Goal: Communication & Community: Answer question/provide support

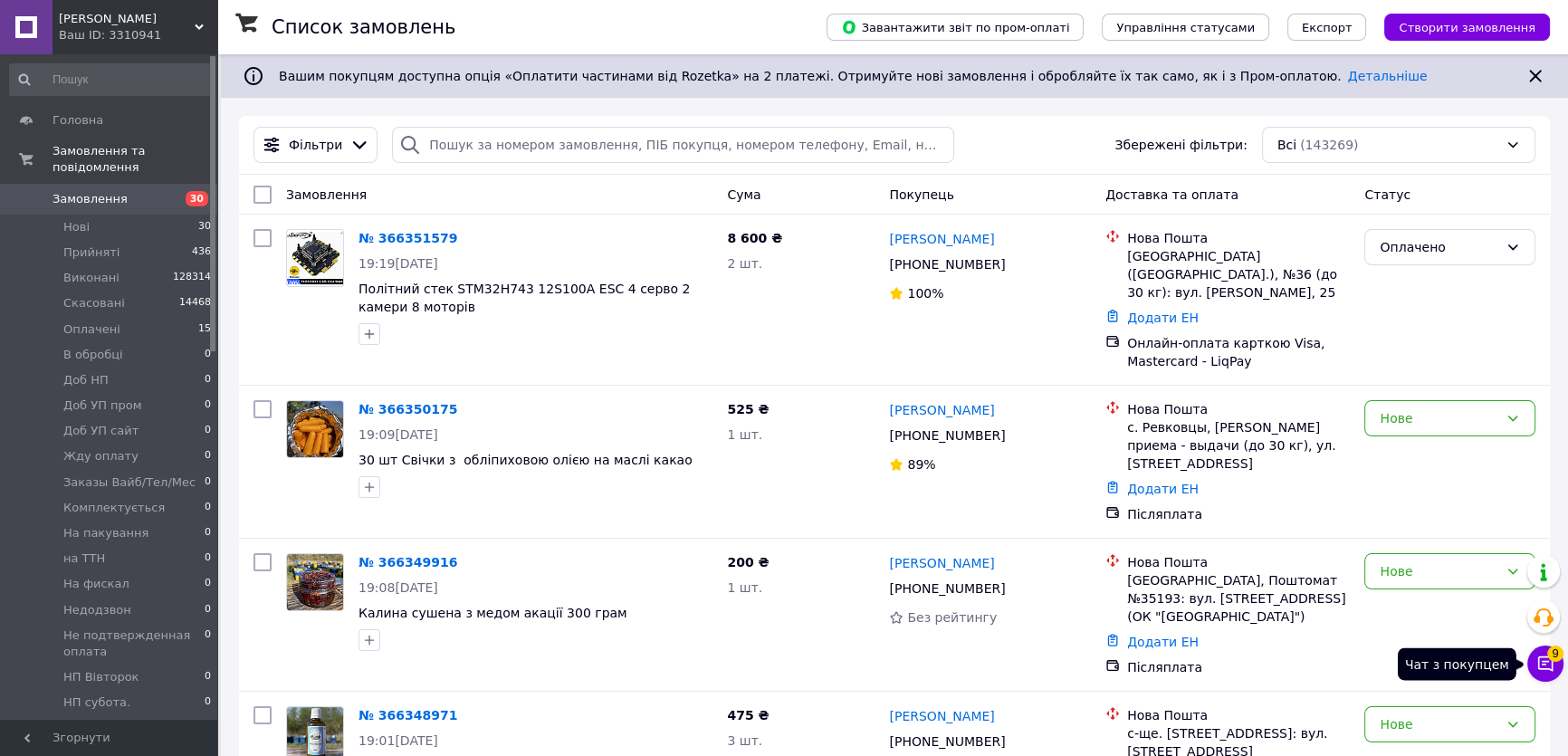
click at [1540, 666] on icon at bounding box center [1545, 664] width 18 height 18
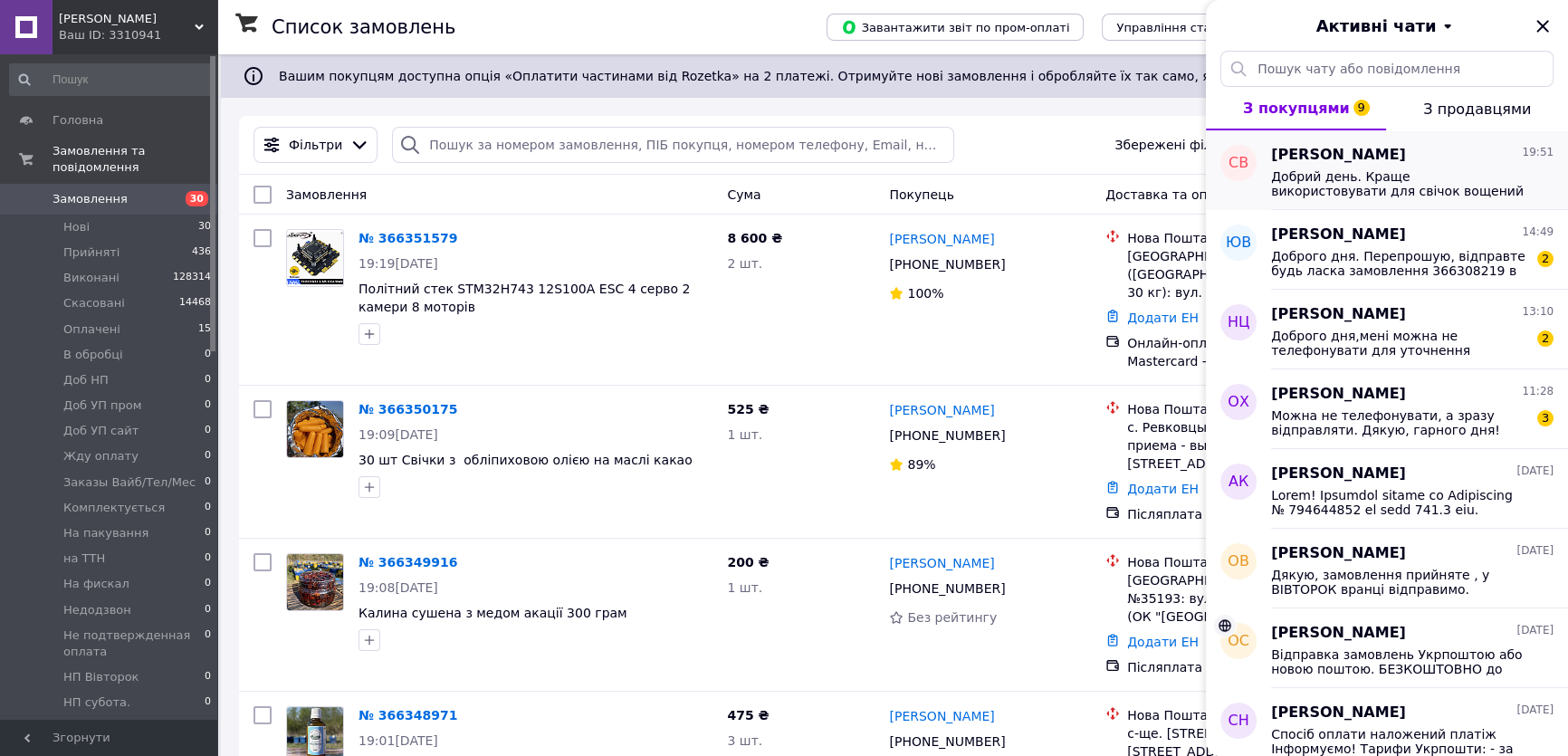
click at [1357, 187] on span "Добрий день. Краще використовувати для свічок вощений гніт." at bounding box center [1399, 184] width 257 height 29
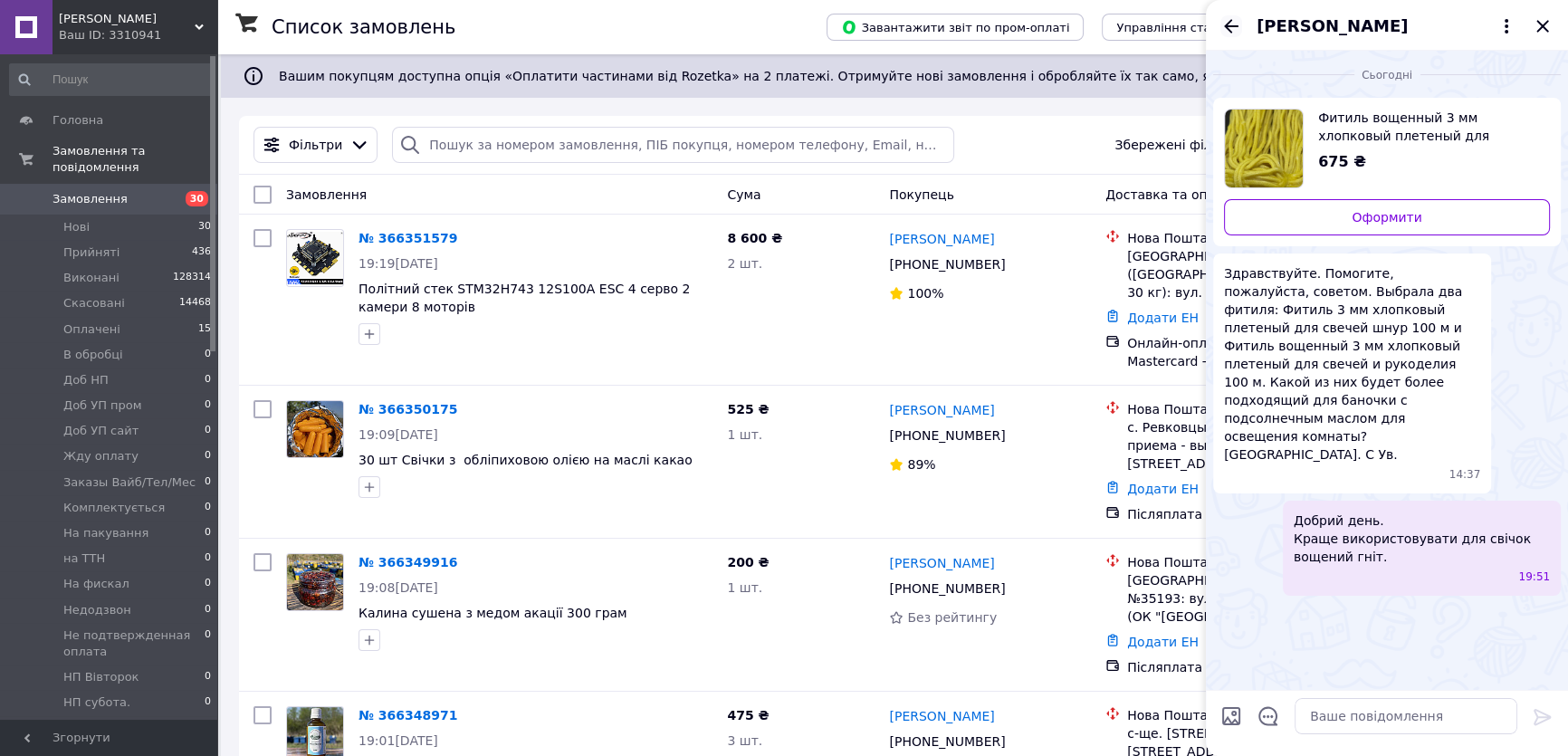
click at [1238, 23] on icon "Назад" at bounding box center [1231, 26] width 21 height 21
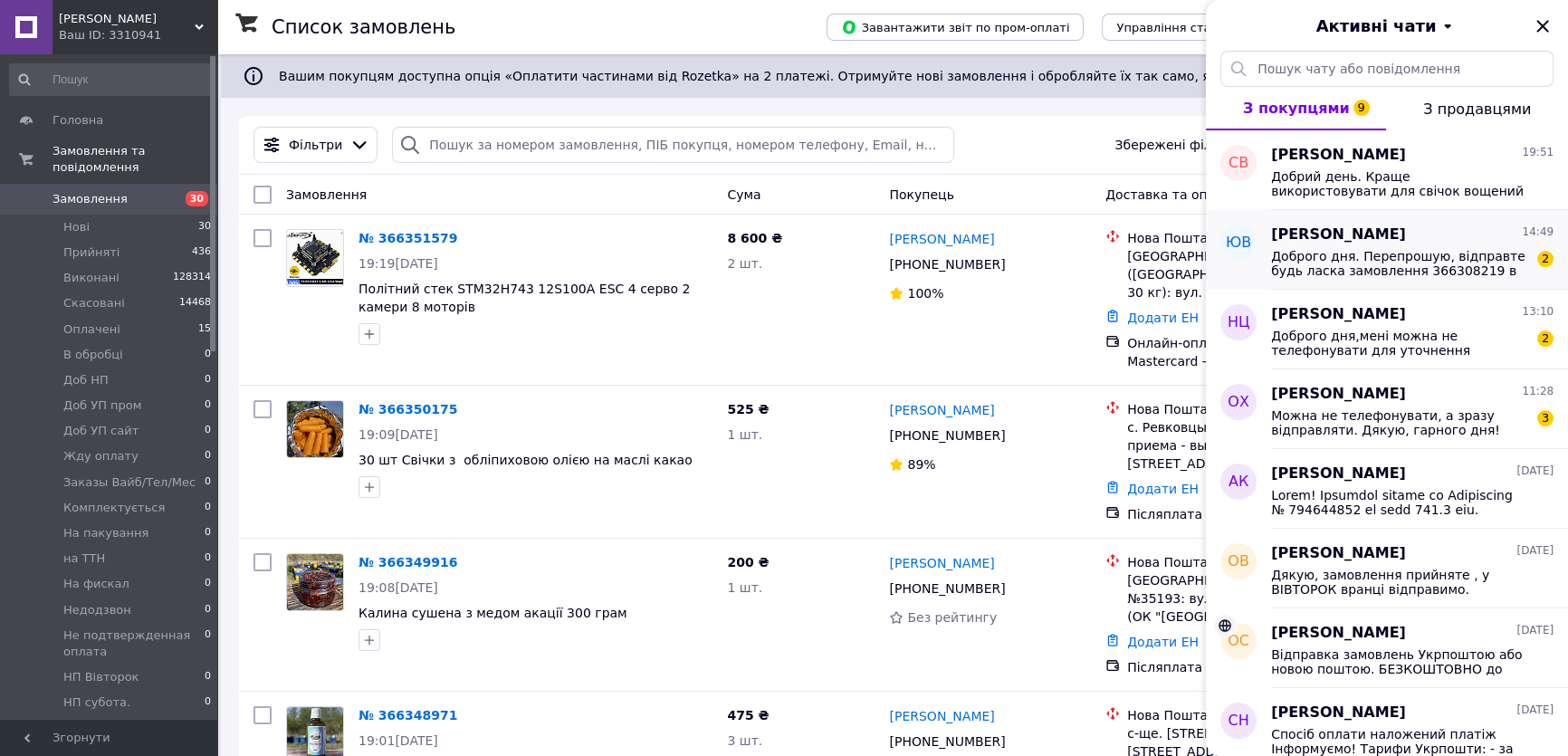
click at [1378, 274] on span "Доброго дня. Перепрошую, відправте будь ласка замовлення 366308219 в [GEOGRAPHI…" at bounding box center [1399, 263] width 257 height 29
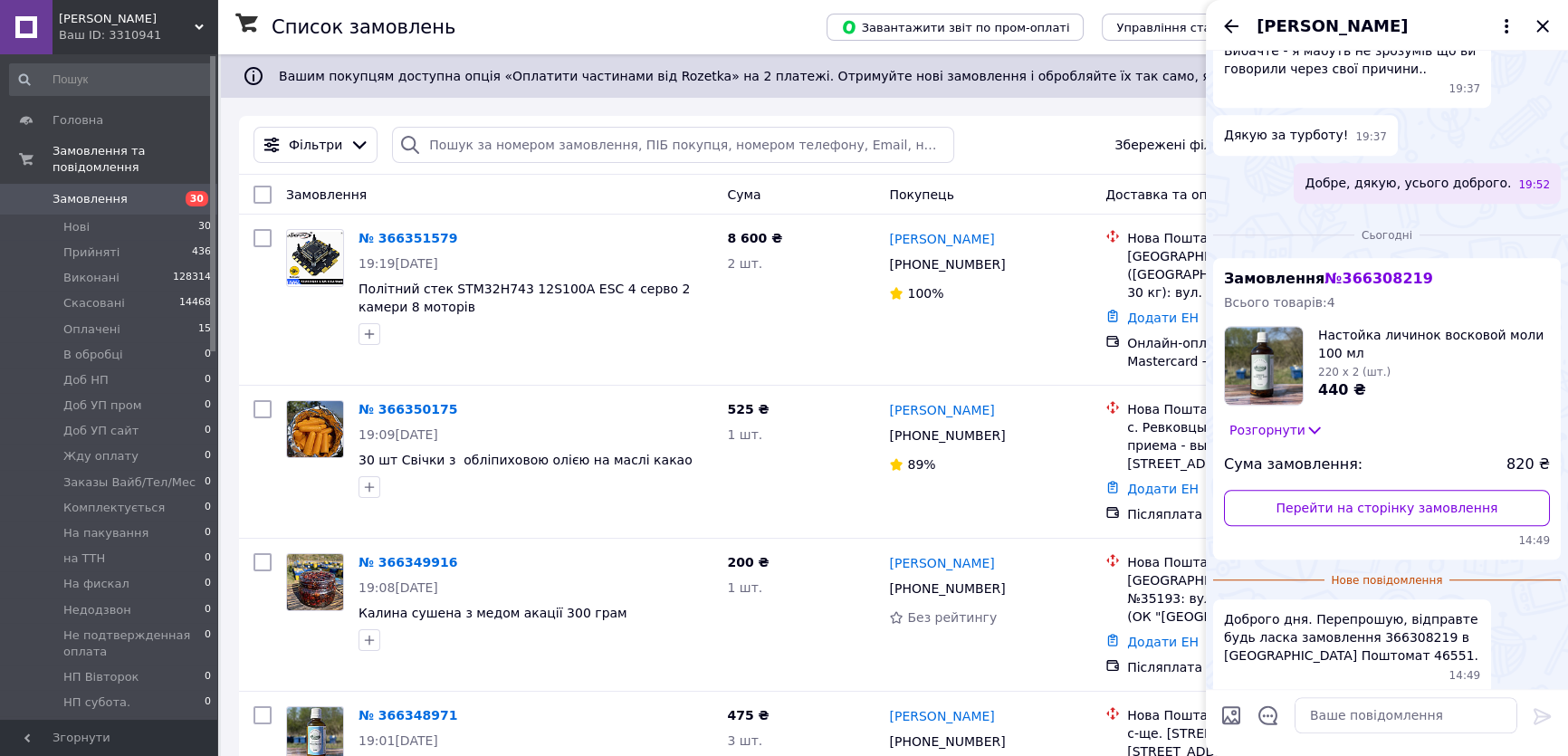
scroll to position [1575, 0]
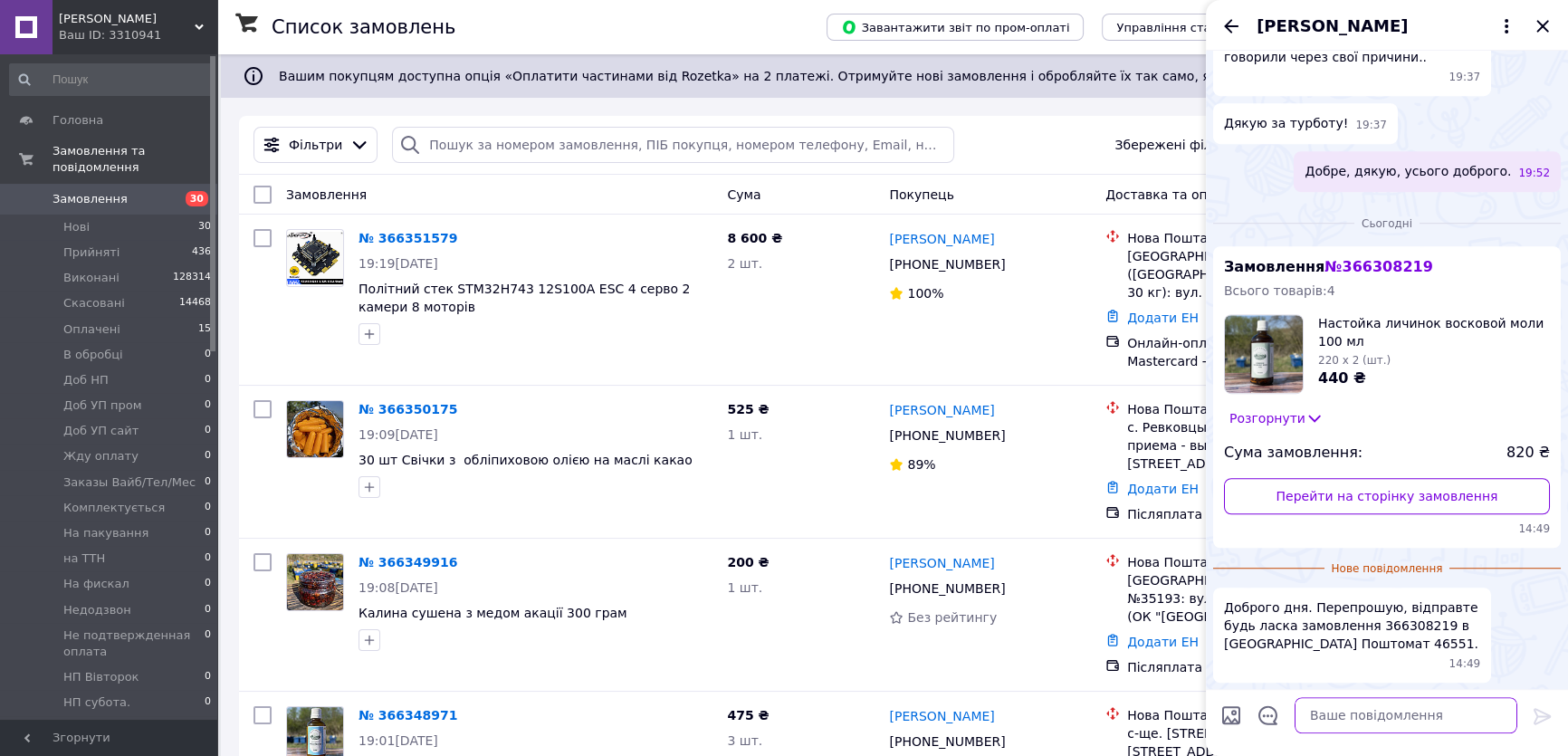
click at [1393, 721] on textarea at bounding box center [1406, 716] width 223 height 36
click at [1360, 721] on textarea "Добрий вечір." at bounding box center [1388, 716] width 259 height 36
click at [1367, 724] on textarea "Добрий вечір. Добрий вечір." at bounding box center [1388, 716] width 259 height 36
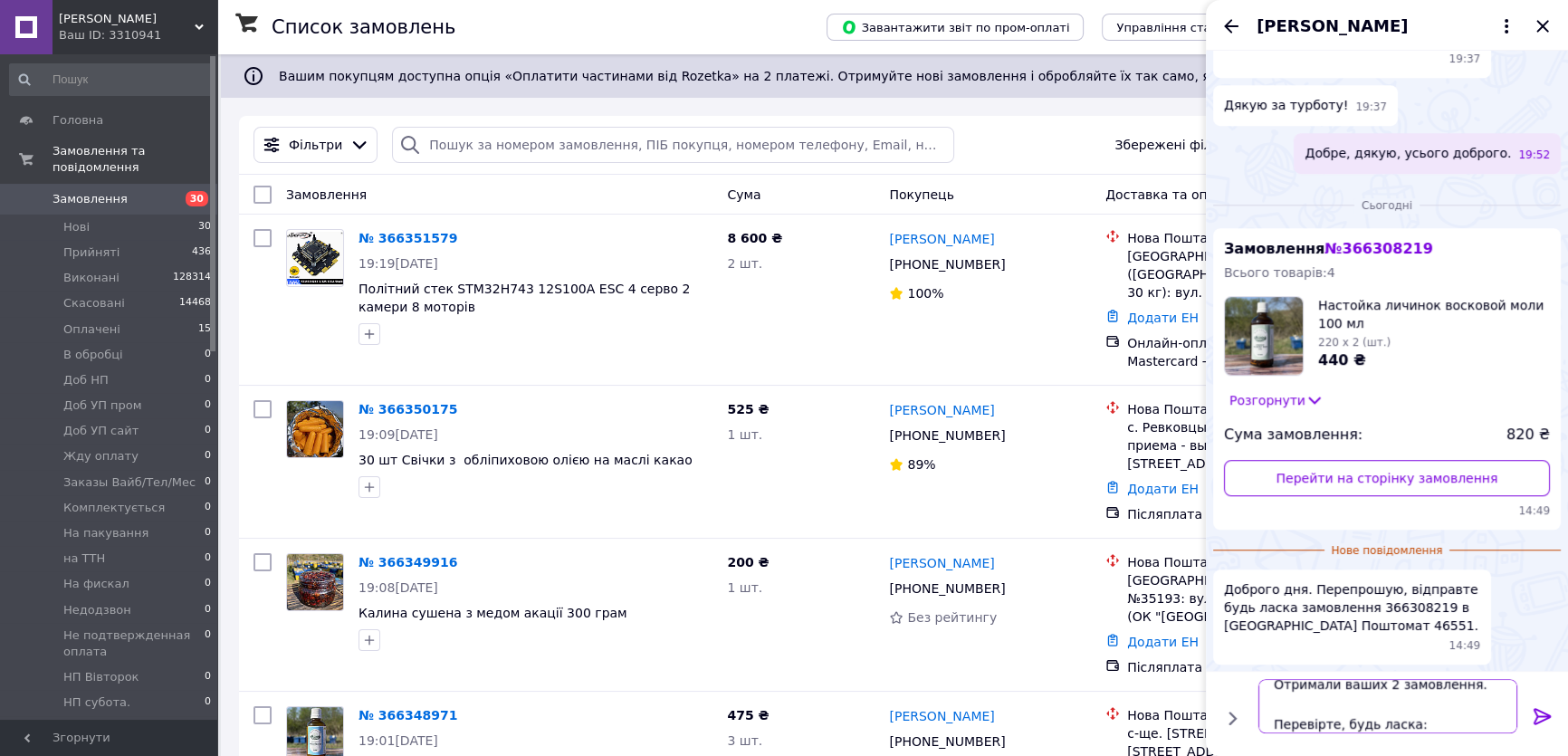
scroll to position [112, 0]
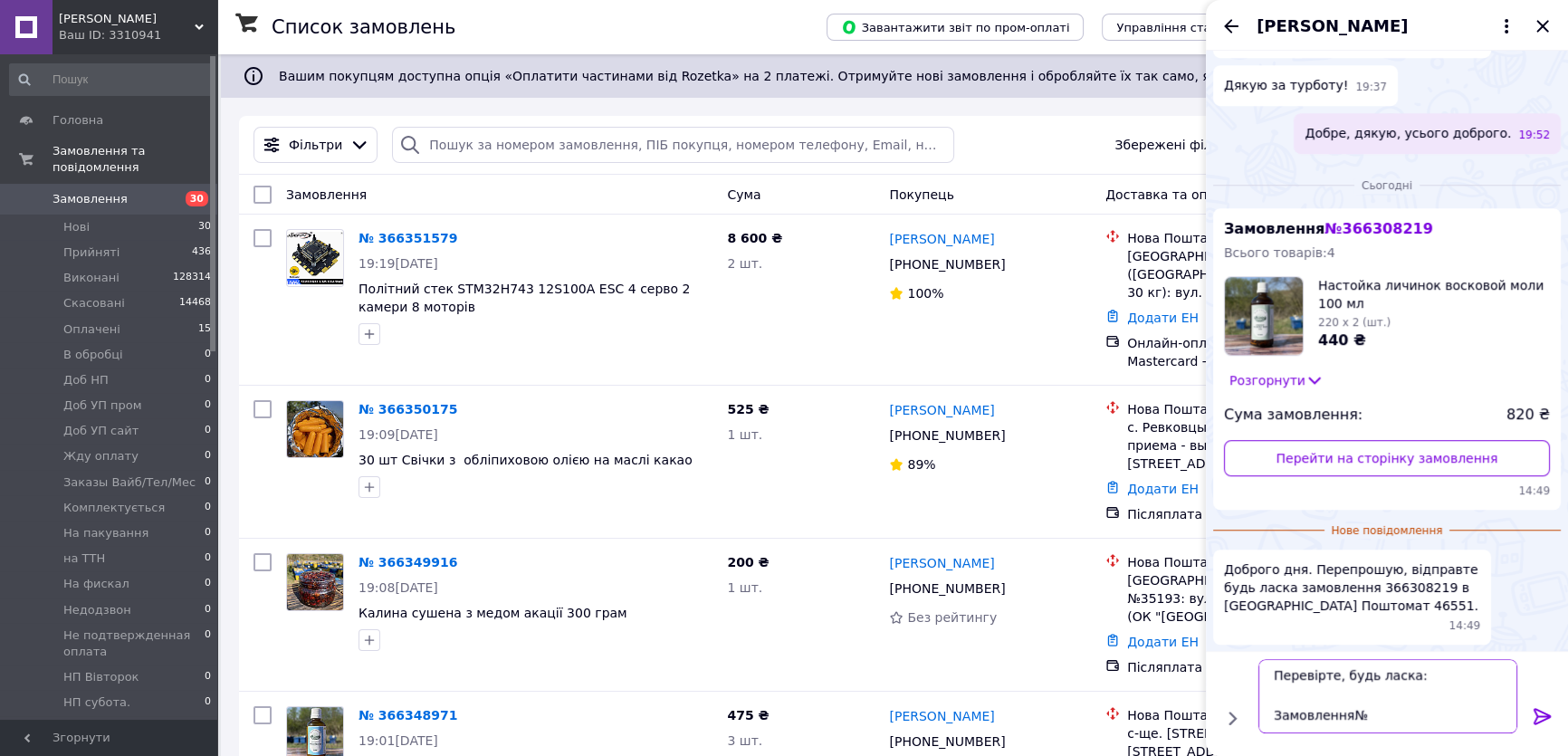
paste textarea "366306582"
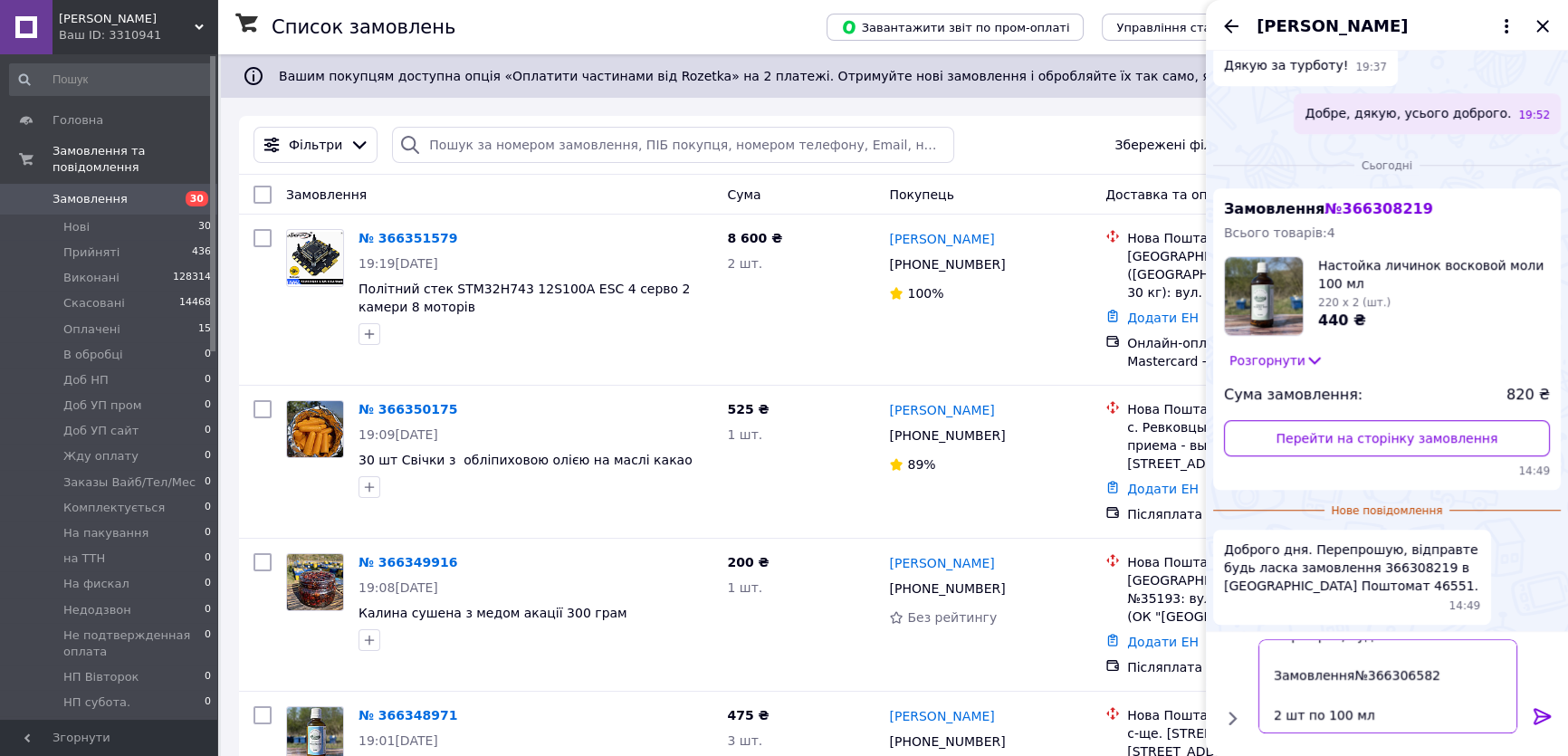
paste textarea "Настоянка ПЖД личинок воскової молі 20 %"
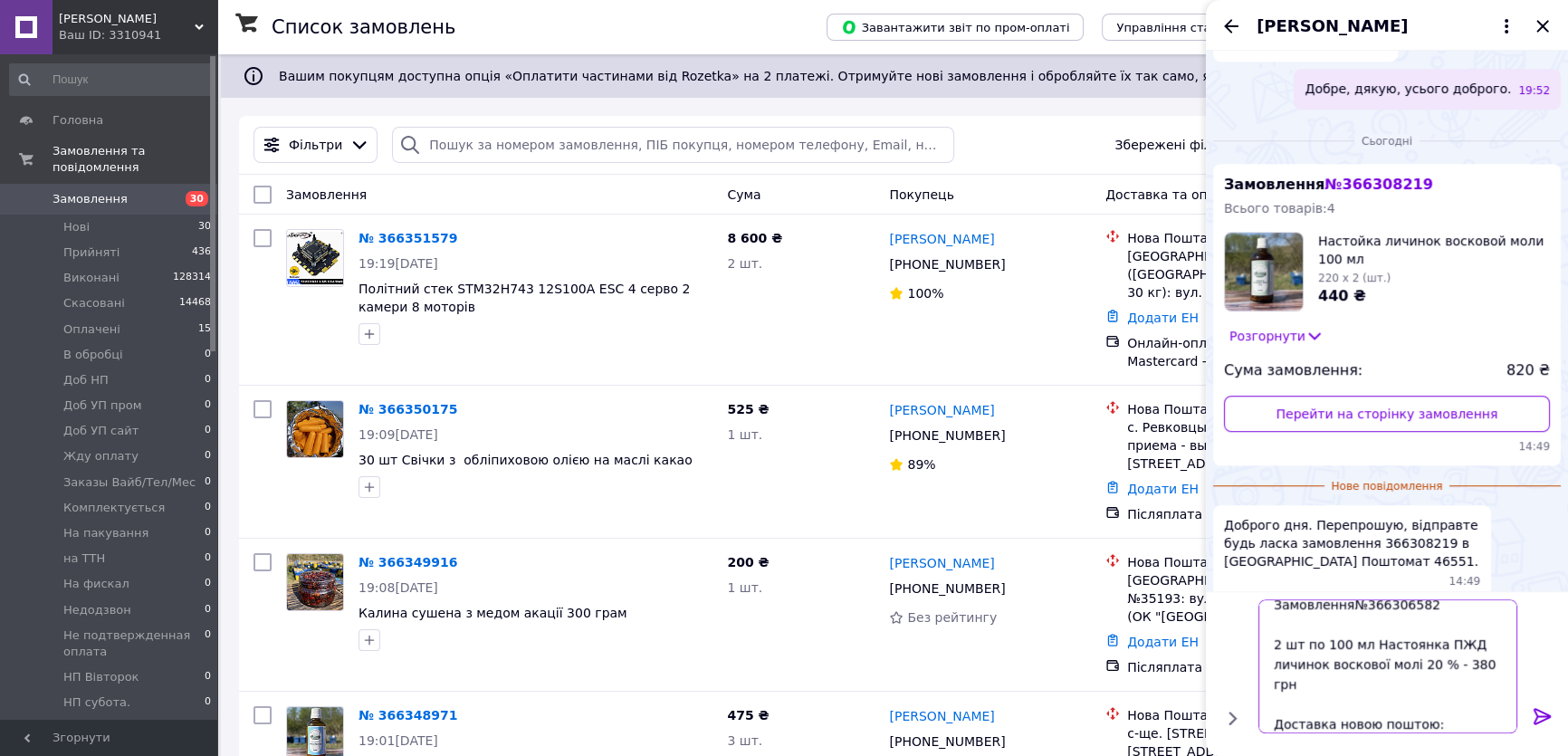
scroll to position [172, 0]
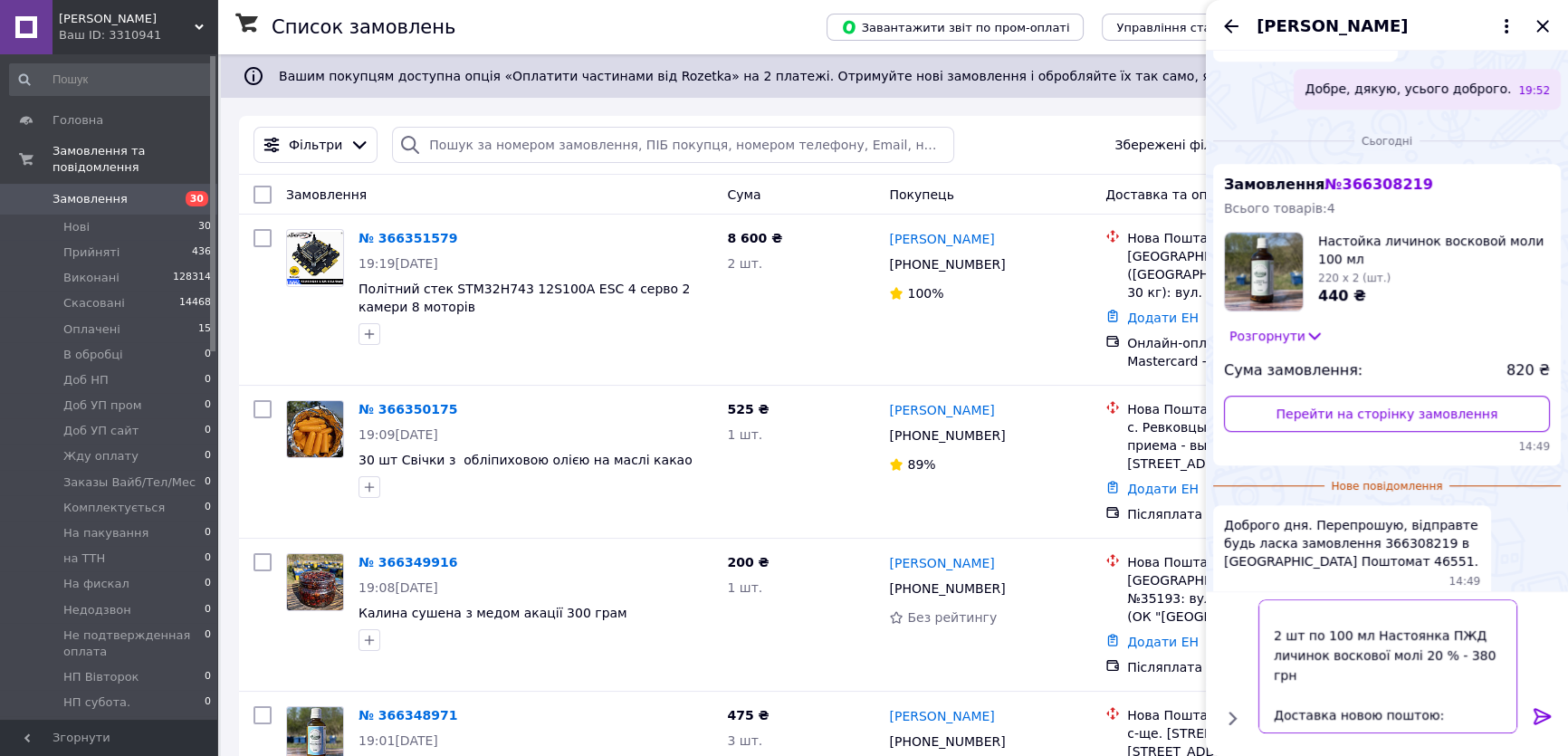
paste textarea "Одержувач [PERSON_NAME] [PHONE_NUMBER] Адреса доставки Відділення №1: вул. Визв…"
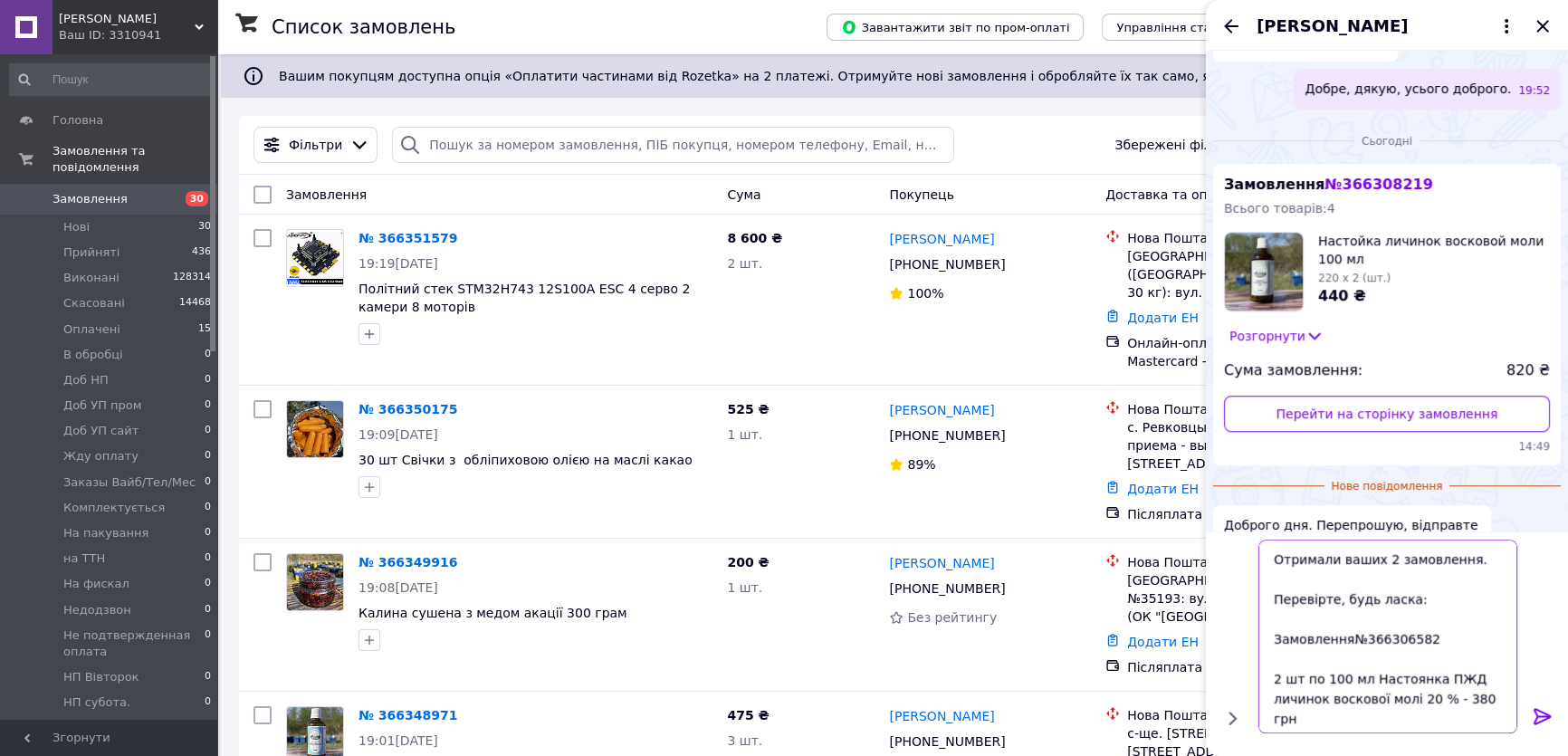
scroll to position [47, 0]
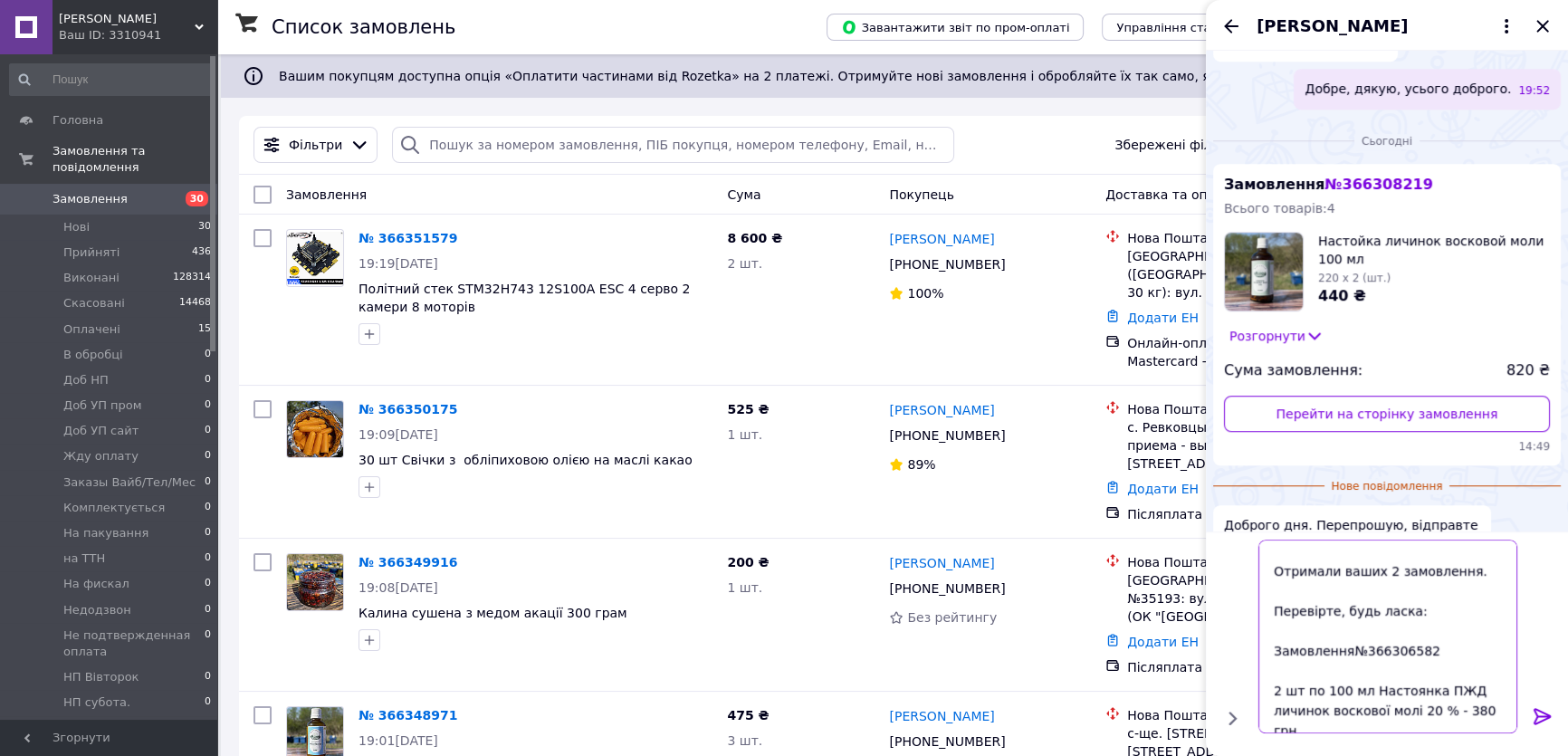
click at [1376, 579] on textarea "Добрий вечір. Отримали ваших 2 замовлення. Перевірте, будь ласка: Замовлення№36…" at bounding box center [1388, 638] width 259 height 194
click at [1386, 573] on textarea "Добрий вечір. Отримали ваших 2 замовлення. Перевірте, будь ласка: Замовлення№36…" at bounding box center [1388, 638] width 259 height 194
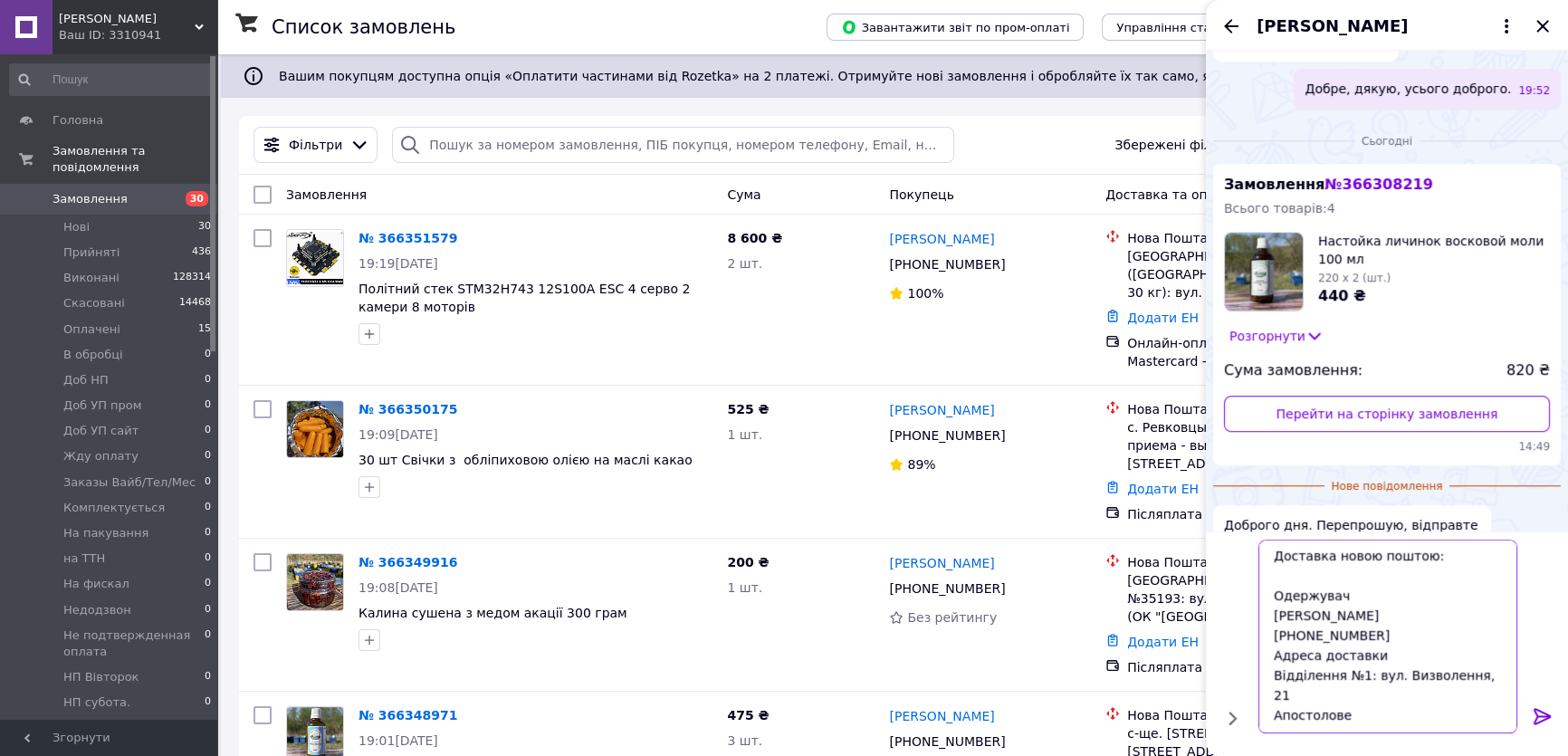
scroll to position [1733, 0]
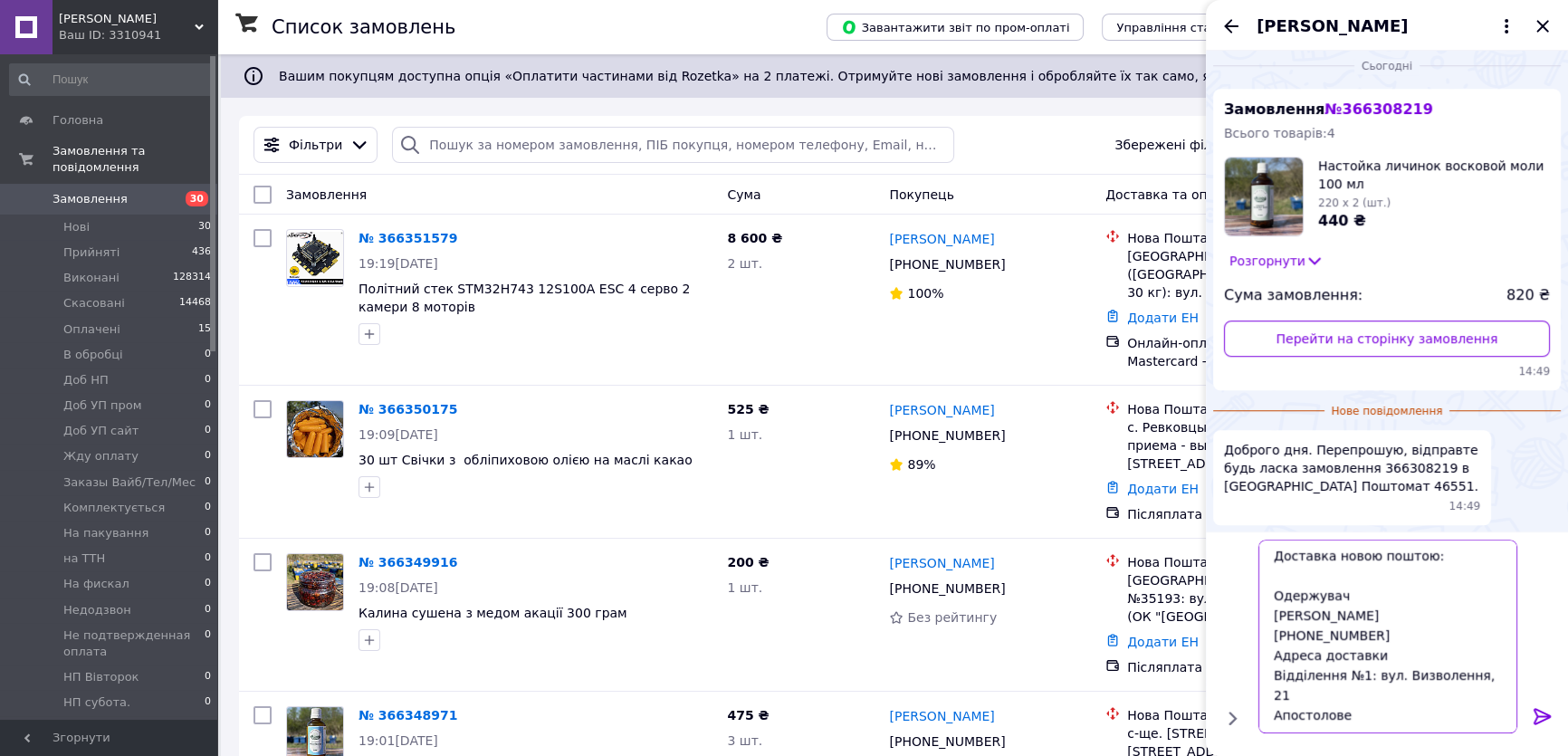
drag, startPoint x: 1274, startPoint y: 587, endPoint x: 1418, endPoint y: 724, distance: 198.8
click at [1418, 724] on textarea "Добрий вечір. Отримали ваших 2 оплачених замовлення. Перевірте, будь ласка: Зам…" at bounding box center [1388, 638] width 259 height 194
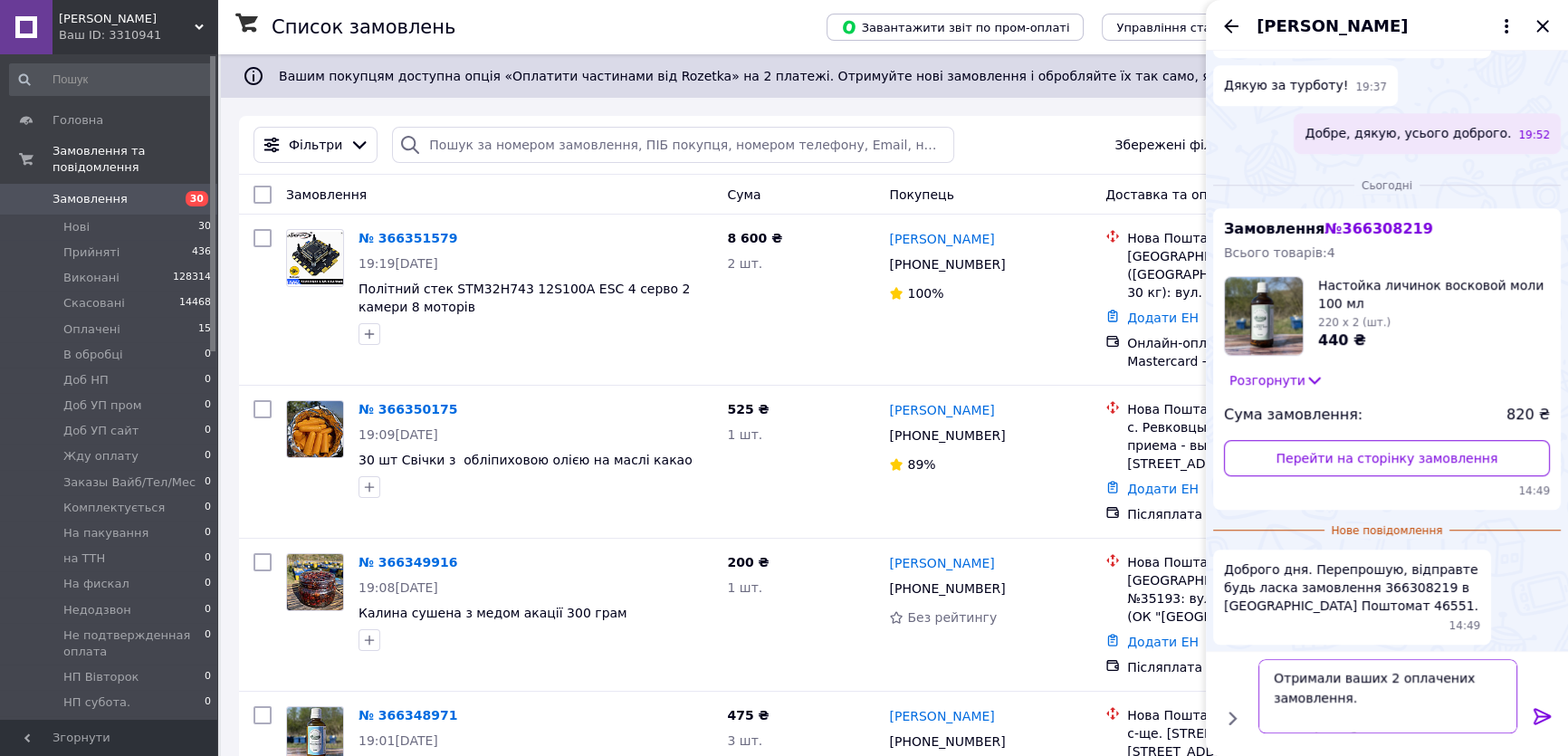
scroll to position [120, 0]
type textarea "Добрий вечір. Отримали ваших 2 оплачених замовлення. Перевірте, будь ласка:"
click at [1539, 716] on icon at bounding box center [1542, 717] width 21 height 21
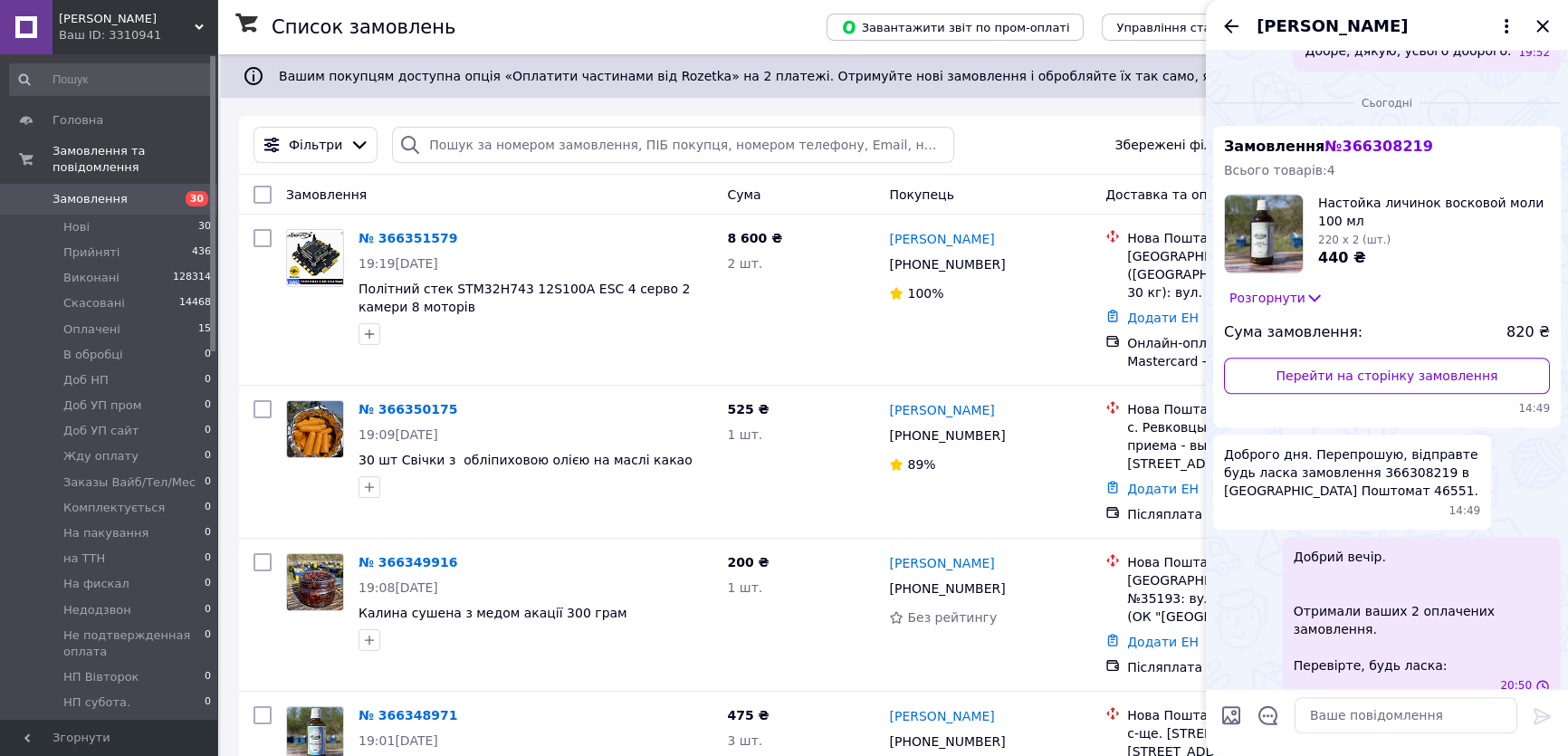
scroll to position [1700, 0]
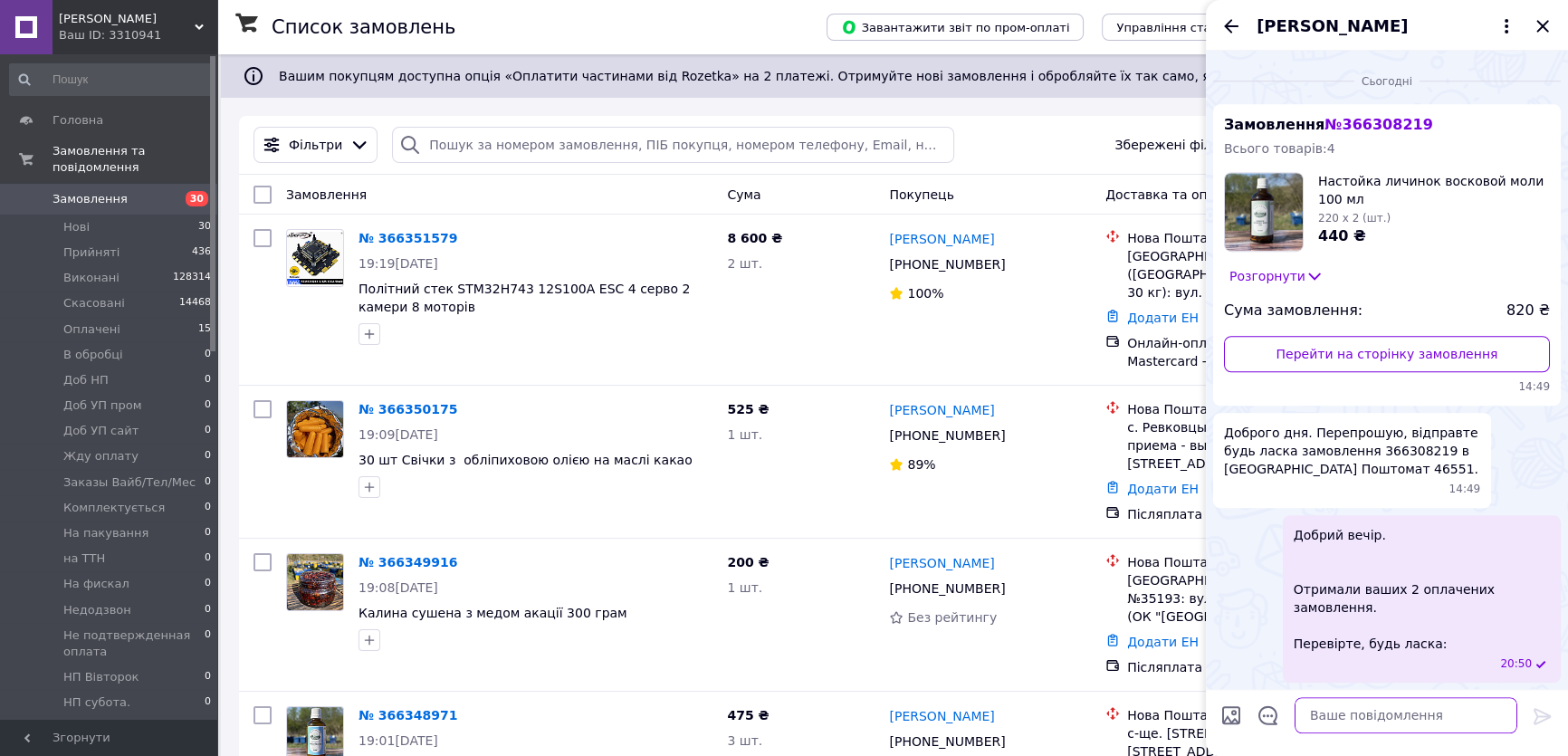
click at [1344, 717] on textarea at bounding box center [1406, 716] width 223 height 36
paste textarea "Замовлення№366306582 2 шт по 100 мл Настоянка ПЖД личинок воскової молі 20 % - …"
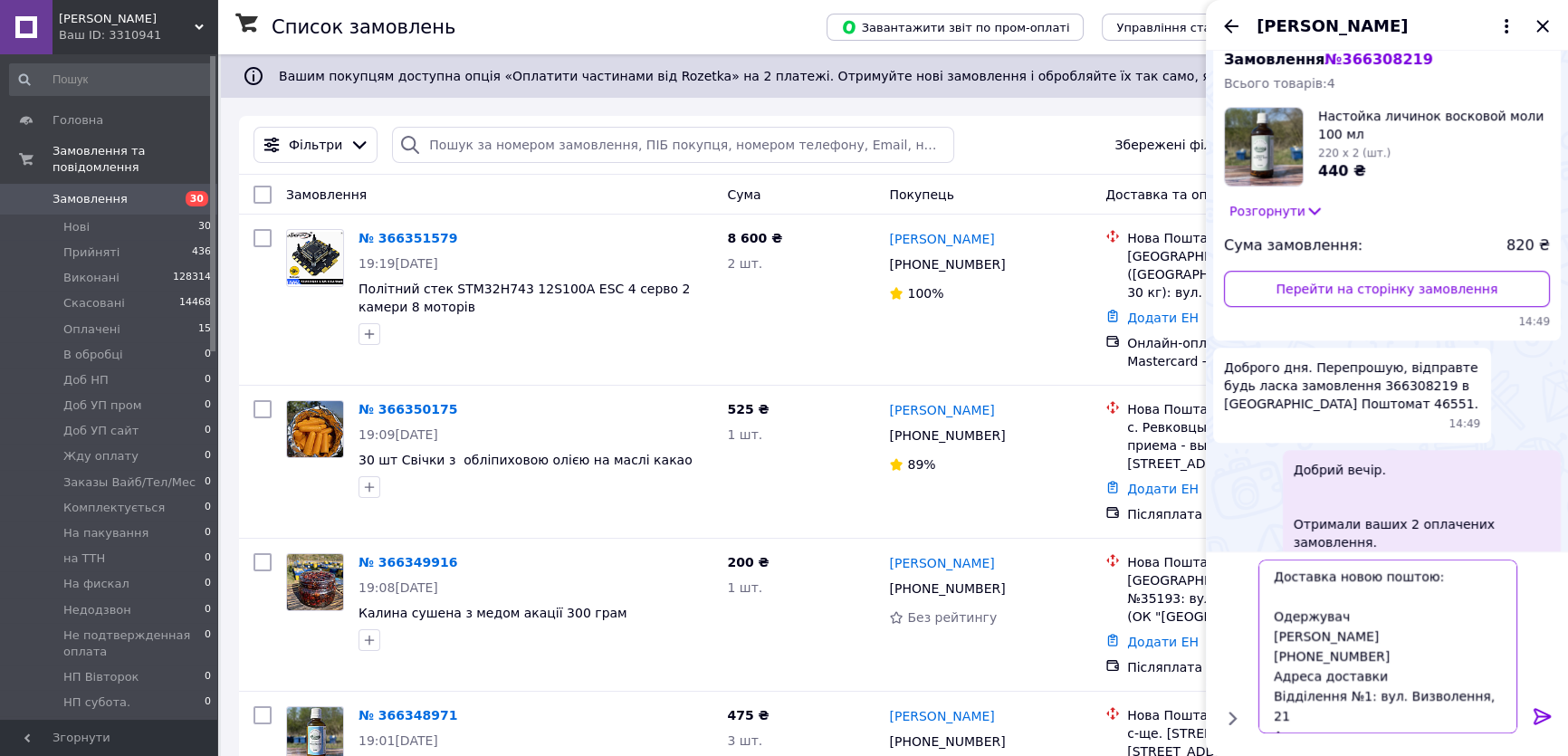
scroll to position [141, 0]
type textarea "Замовлення№366306582 2 шт по 100 мл Настоянка ПЖД личинок воскової молі 20 % - …"
click at [1541, 718] on icon at bounding box center [1542, 717] width 17 height 16
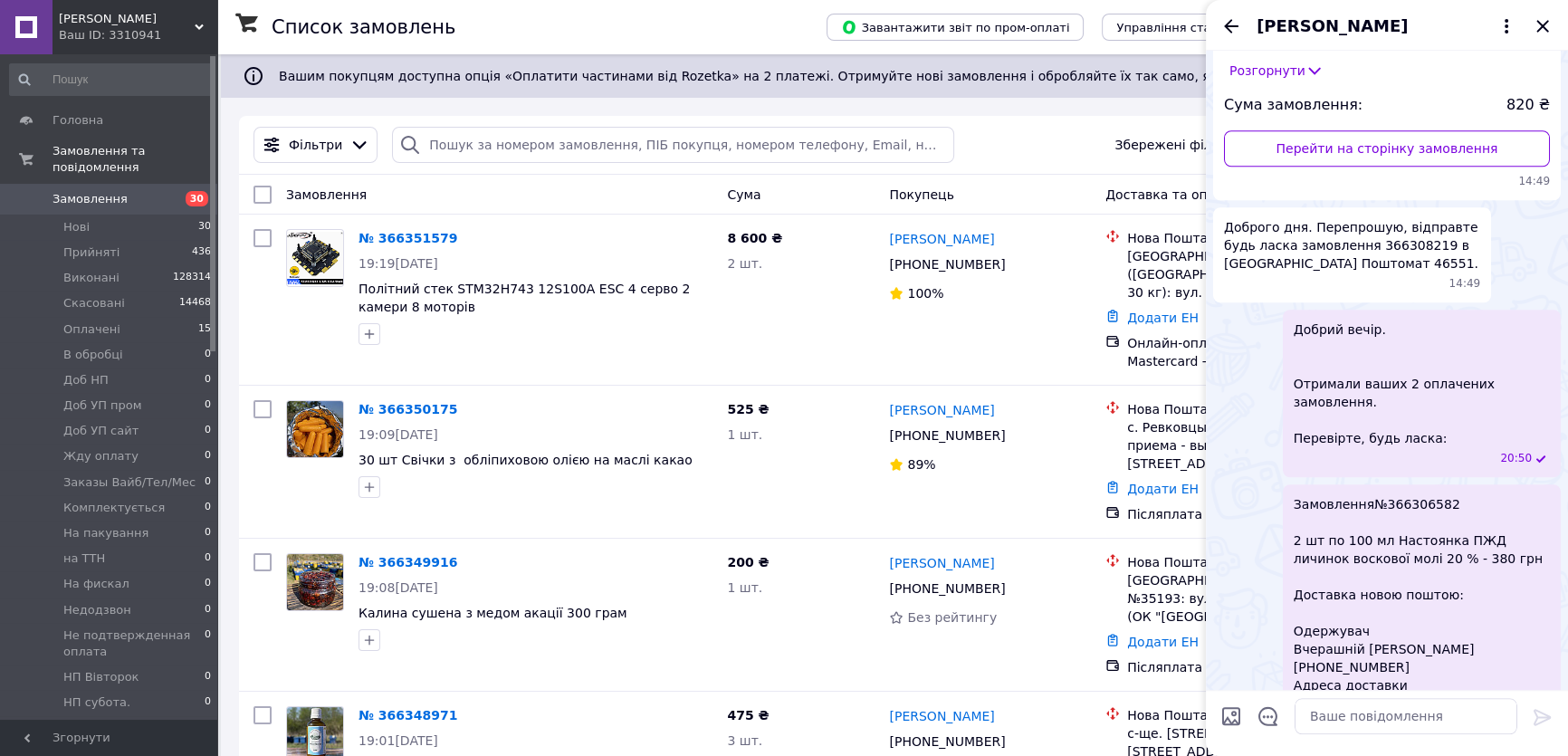
scroll to position [1819, 0]
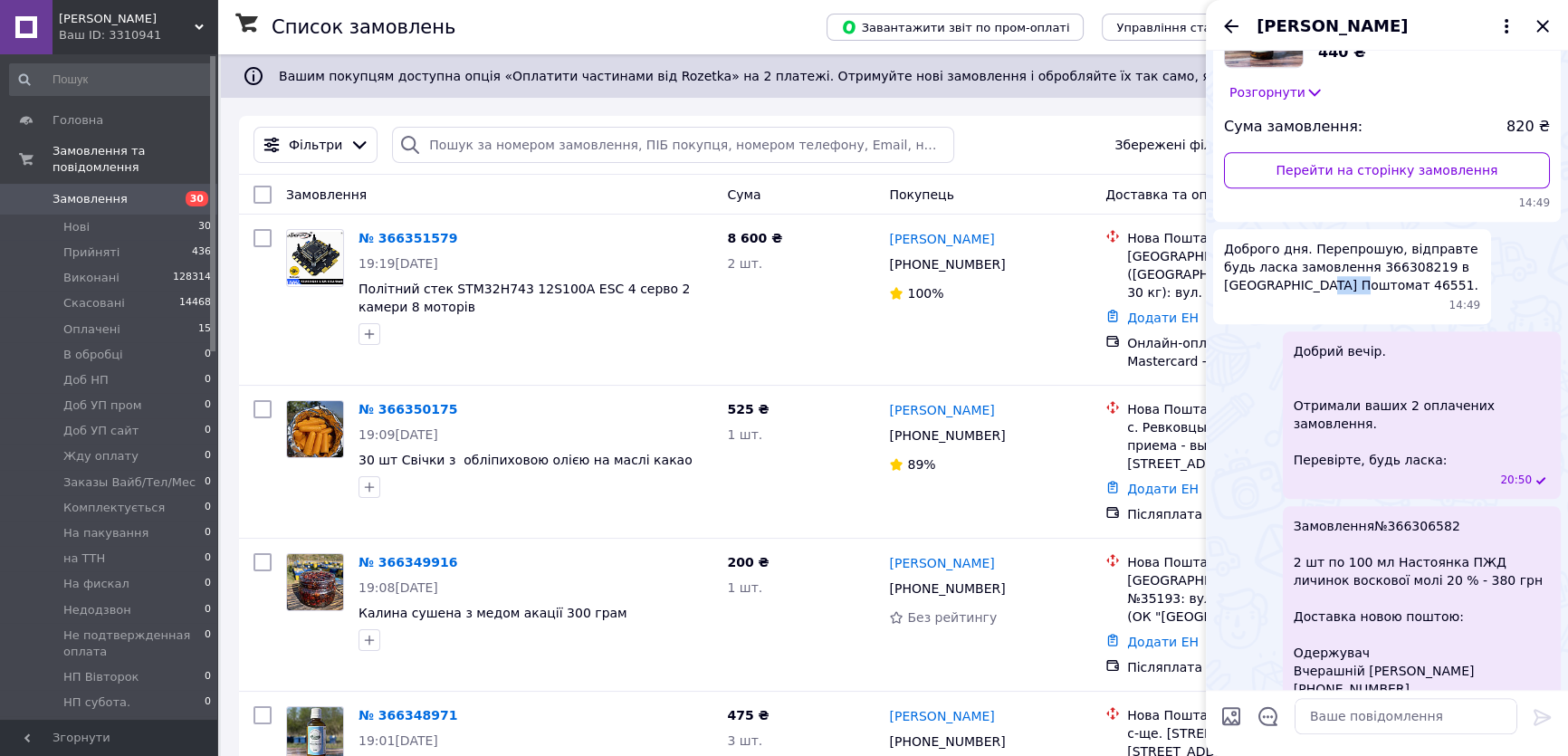
drag, startPoint x: 1320, startPoint y: 365, endPoint x: 1289, endPoint y: 370, distance: 31.4
click at [1289, 295] on span "Доброго дня. Перепрошую, відправте будь ласка замовлення 366308219 в [GEOGRAPHI…" at bounding box center [1352, 268] width 256 height 54
copy span "46551"
drag, startPoint x: 1383, startPoint y: 723, endPoint x: 1371, endPoint y: 718, distance: 13.0
click at [1371, 720] on textarea at bounding box center [1406, 716] width 223 height 36
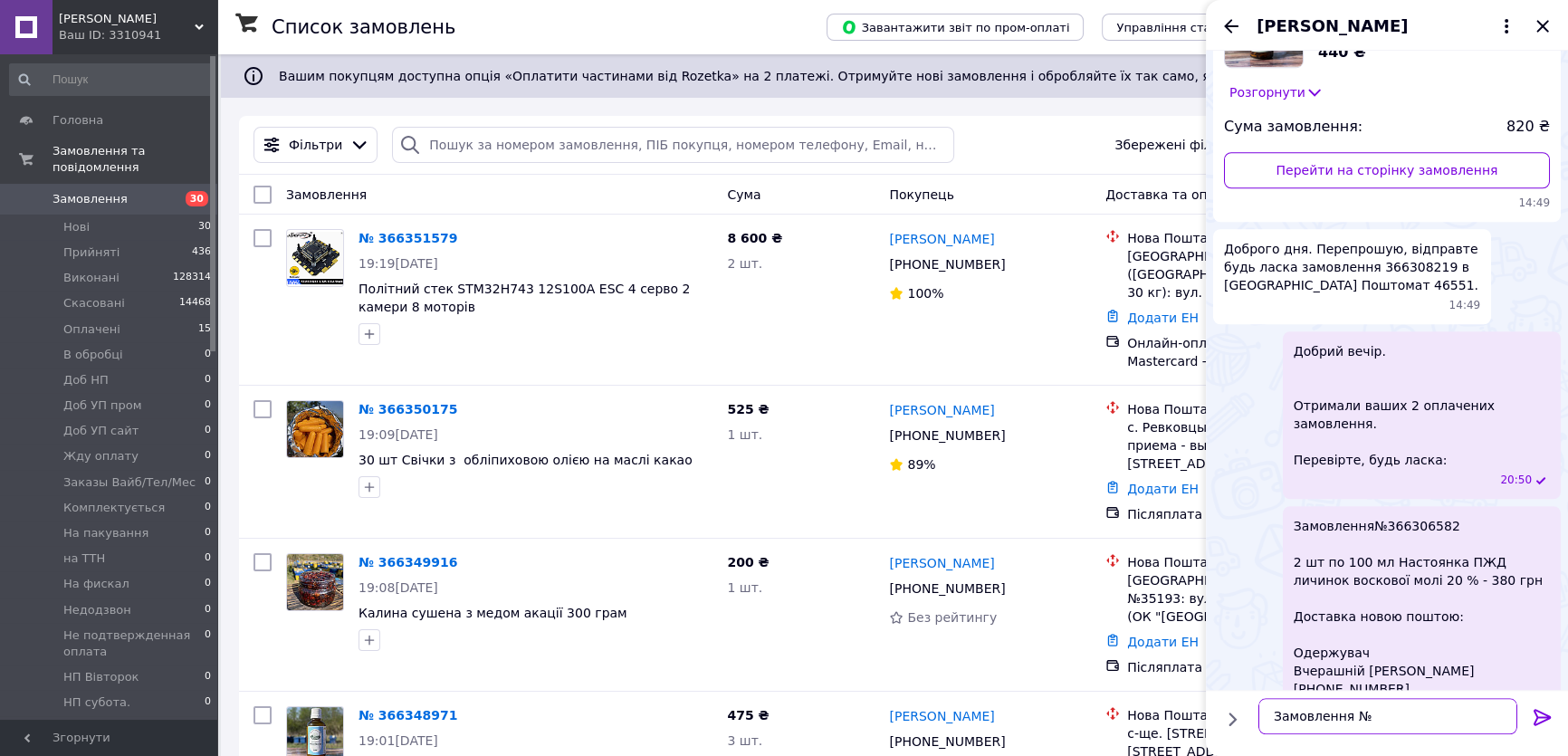
paste textarea "366308219"
click at [1300, 722] on textarea "Замовлення №366308219" at bounding box center [1388, 716] width 259 height 36
paste textarea "Настоянка личинок воскової молі 100 мл"
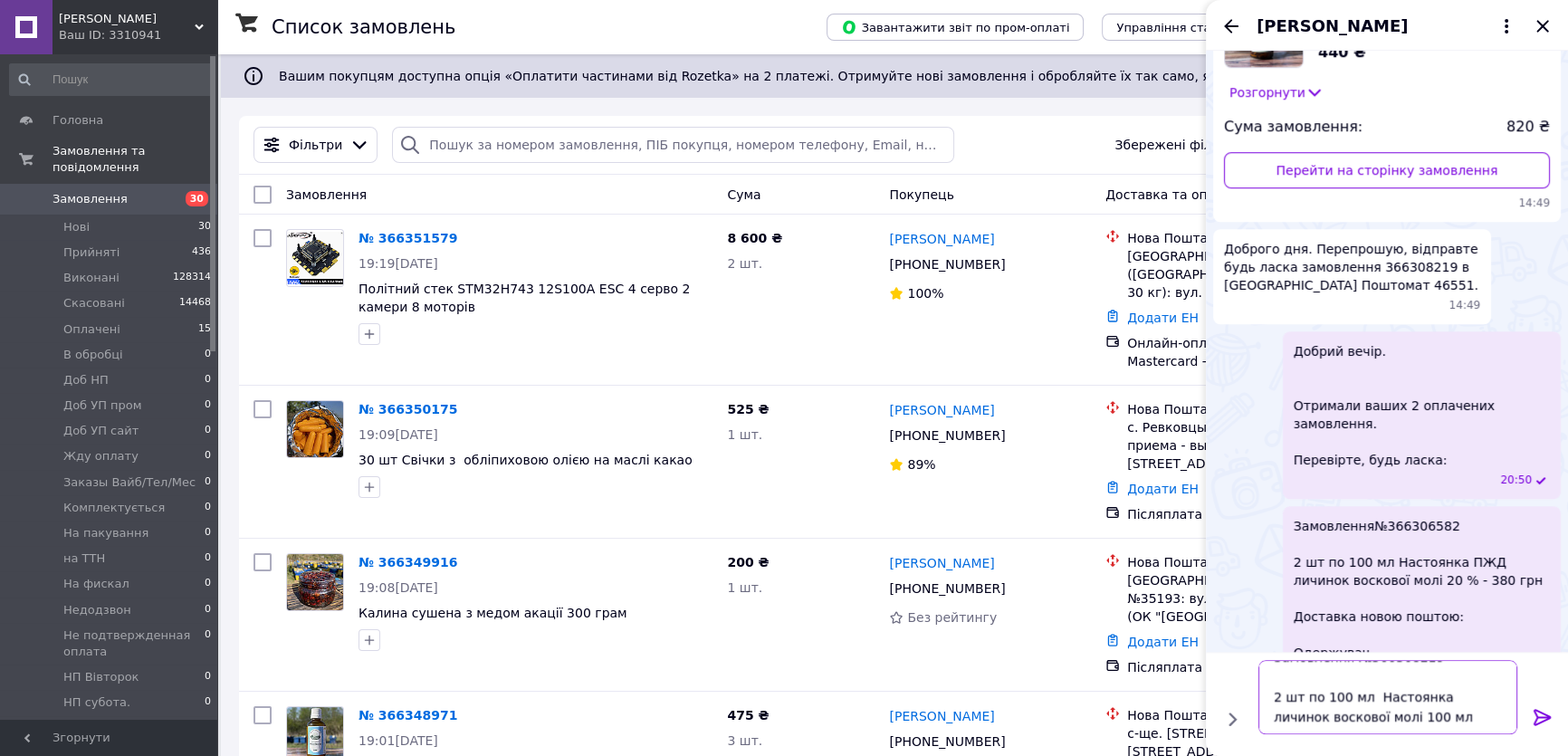
scroll to position [33, 0]
paste textarea "Настоянка ПЖД личинок воскової молі 20 %"
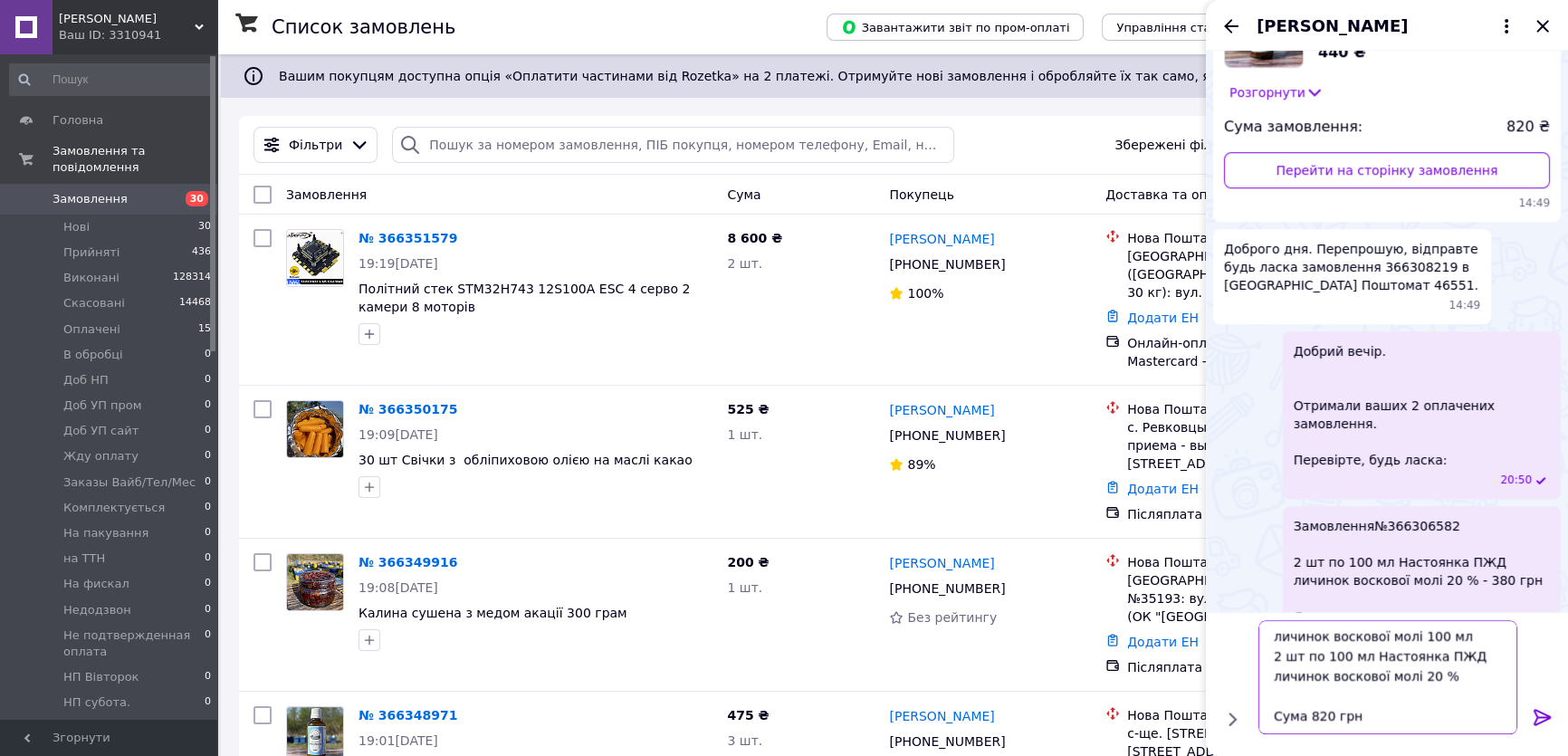
scroll to position [91, 0]
paste textarea "Одержувач [PERSON_NAME] [PHONE_NUMBER] Адреса доставки Поштомат "Нова Пошта" №4…"
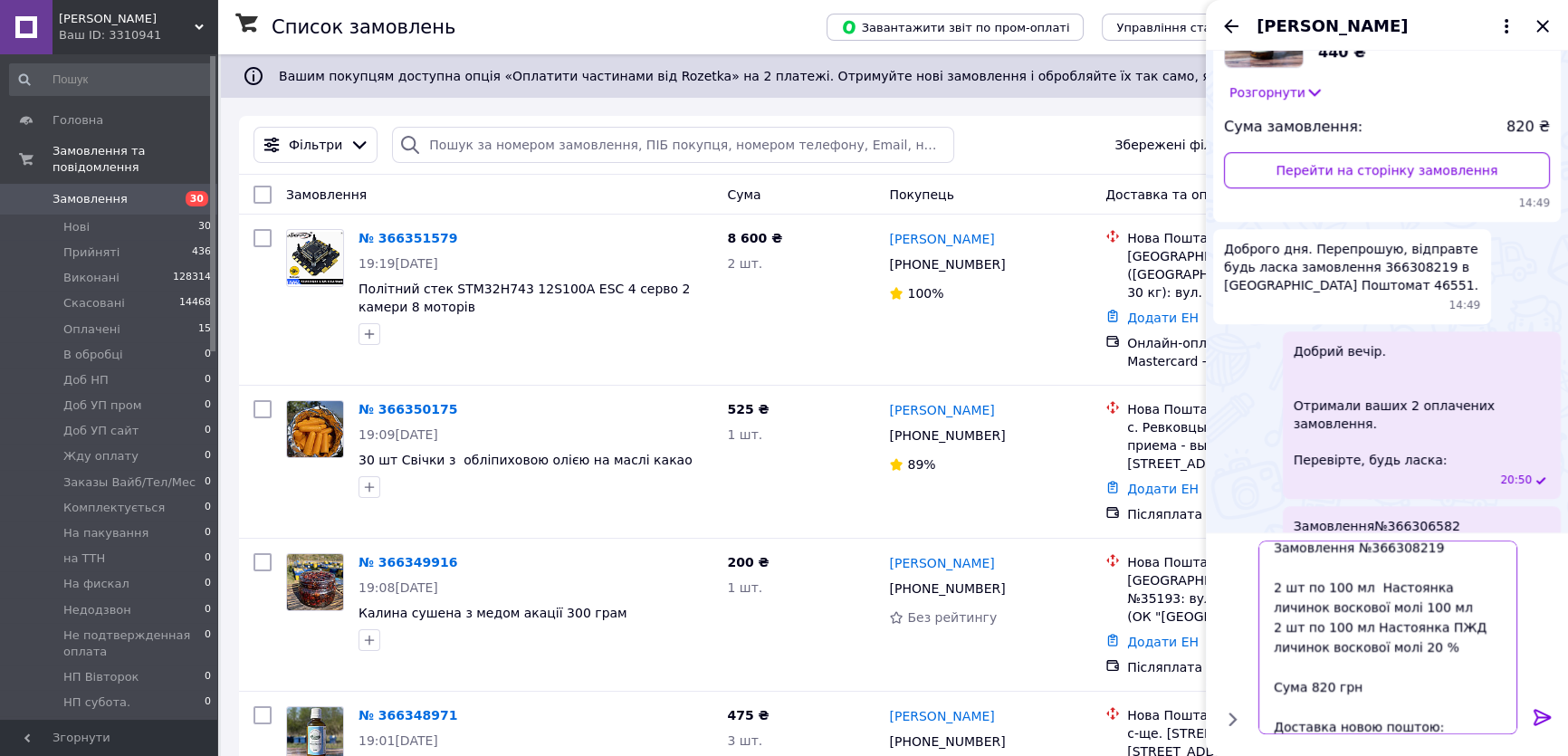
scroll to position [0, 0]
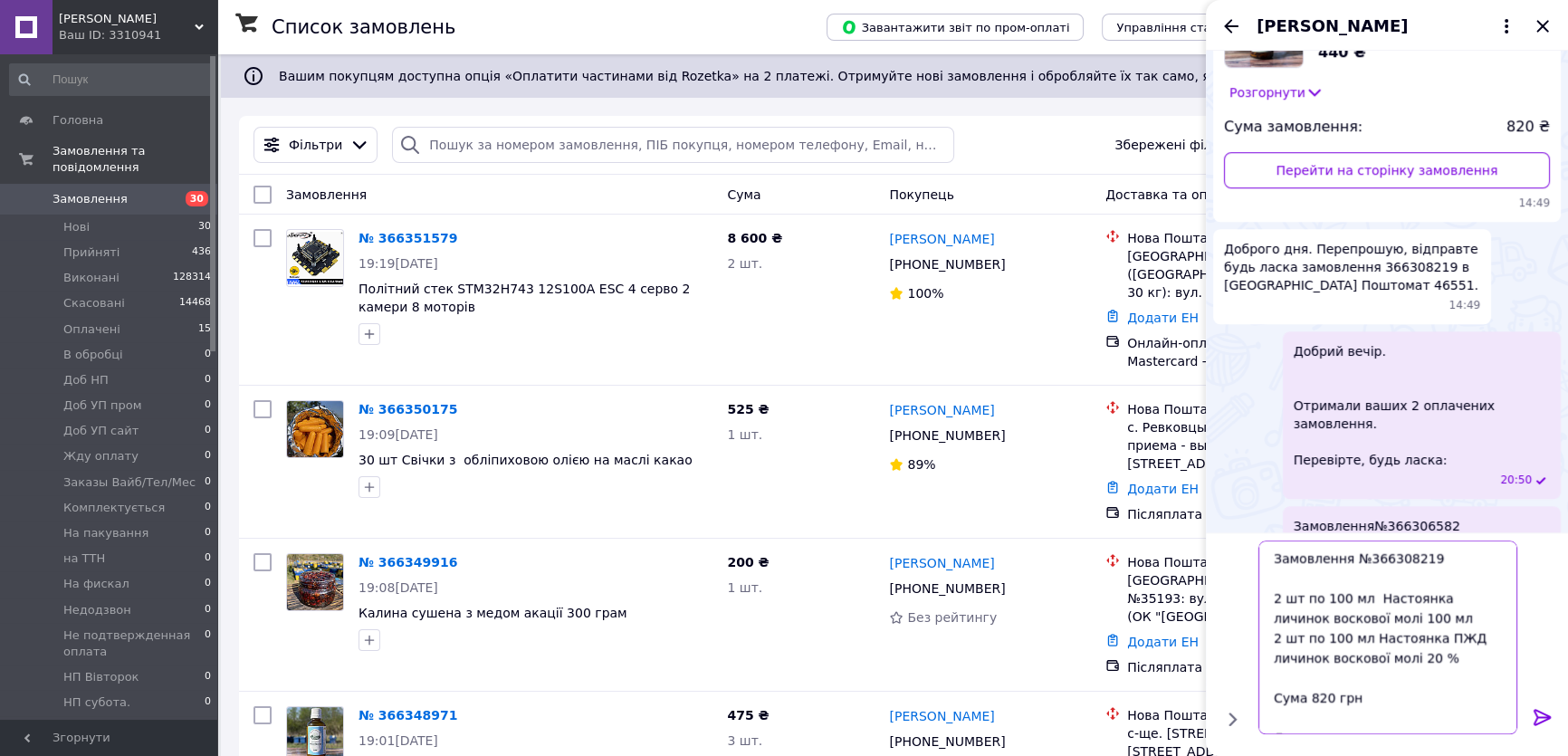
click at [1414, 615] on textarea "Замовлення №366308219 2 шт по 100 мл Настоянка личинок воскової молі 100 мл 2 ш…" at bounding box center [1388, 638] width 259 height 194
click at [1456, 660] on textarea "Замовлення №366308219 2 шт по 100 мл Настоянка личинок воскової молі 100 мл 440…" at bounding box center [1388, 638] width 259 height 194
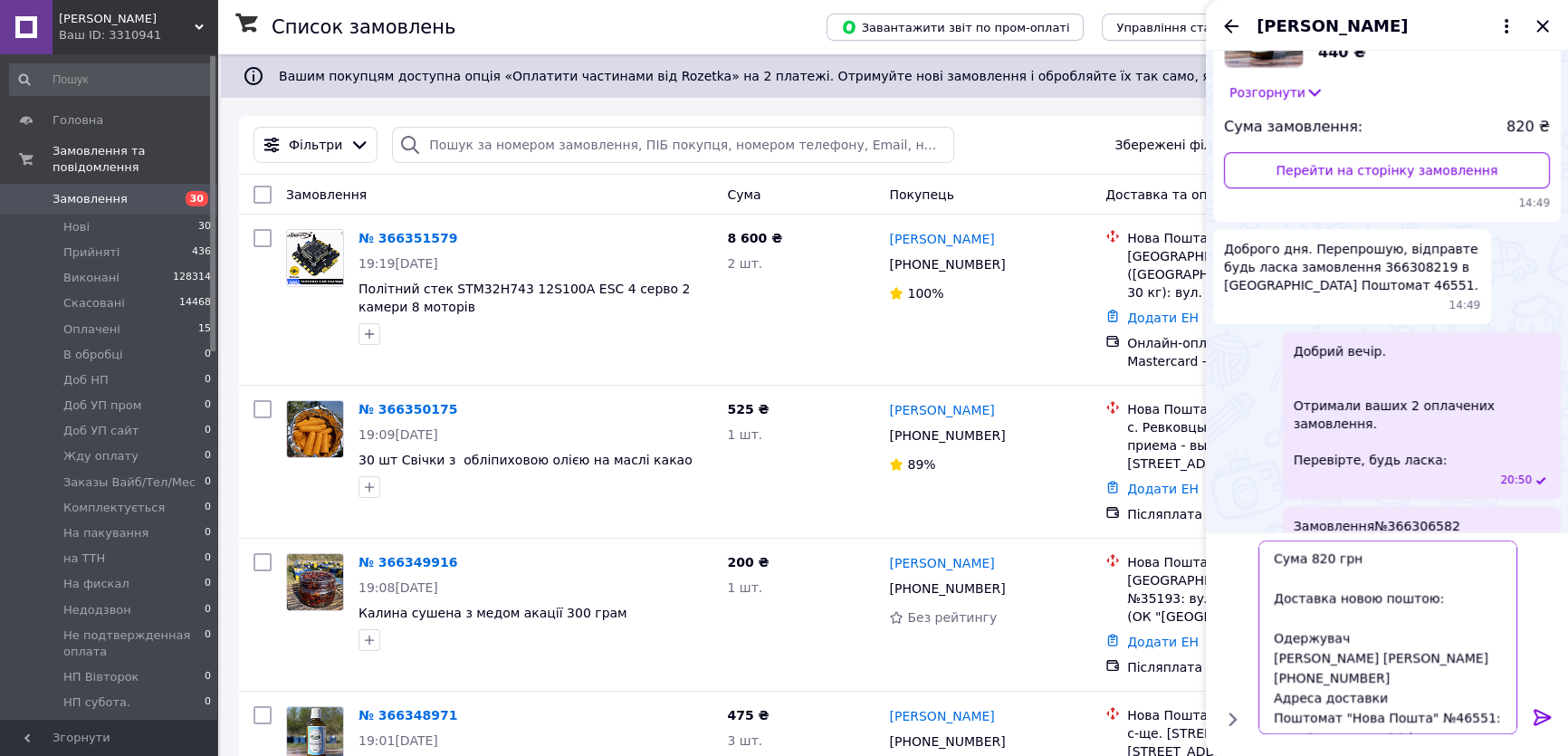
scroll to position [180, 0]
type textarea "Замовлення №366308219 2 шт по 100 мл Настоянка личинок воскової молі 100 мл 440…"
click at [1546, 714] on icon at bounding box center [1542, 717] width 17 height 16
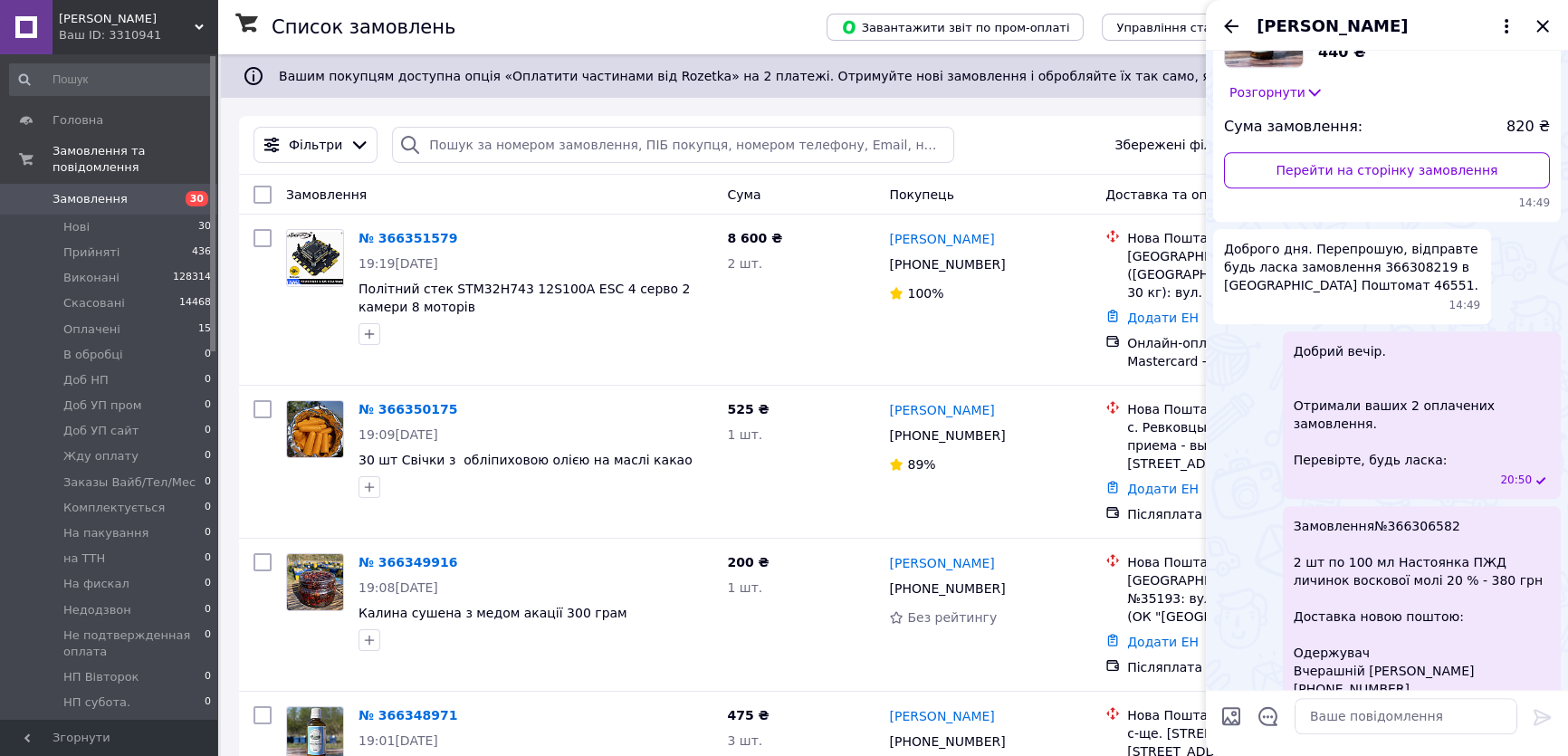
scroll to position [2357, 0]
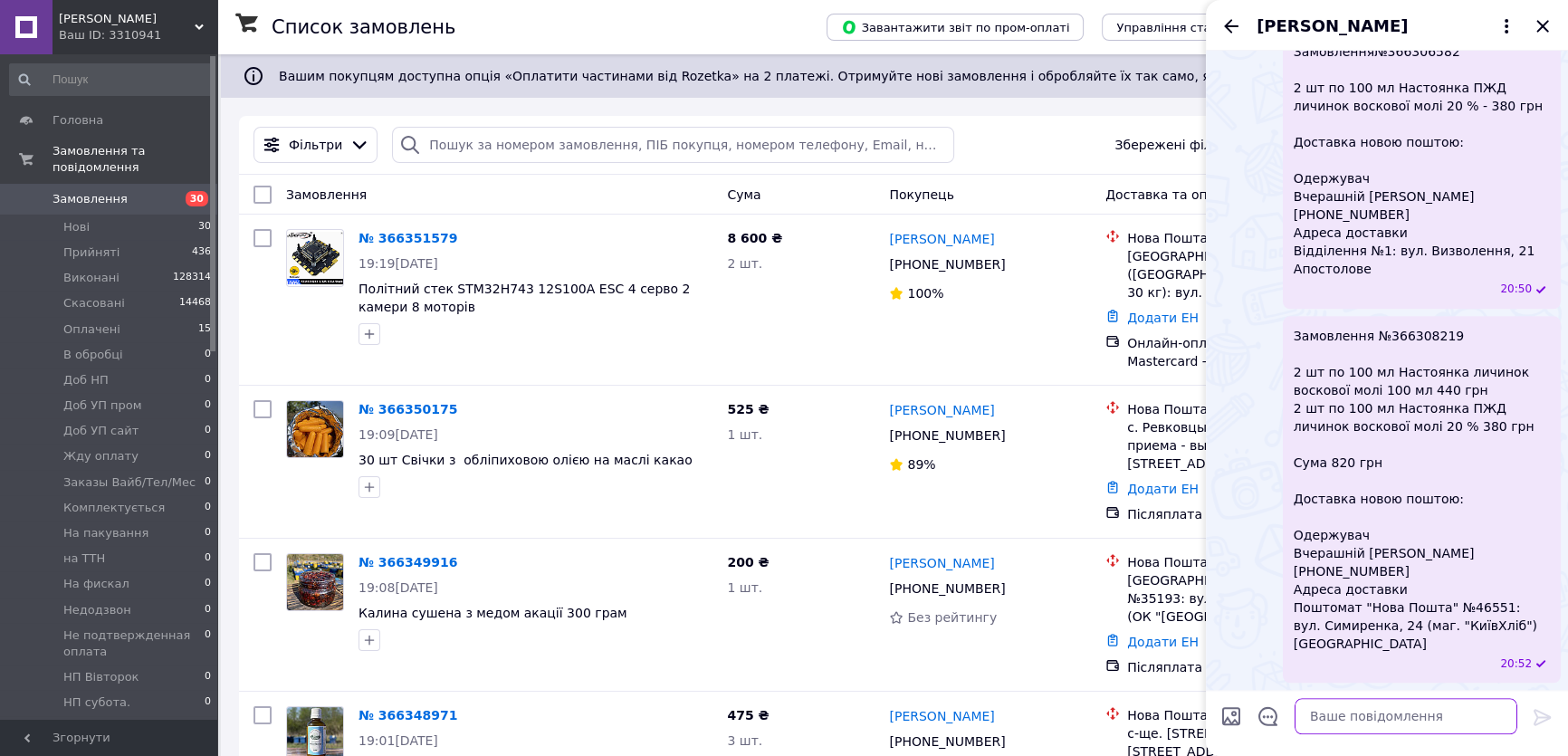
click at [1378, 724] on textarea at bounding box center [1406, 716] width 223 height 36
click at [1346, 716] on textarea "Все правилььно?" at bounding box center [1388, 716] width 259 height 36
type textarea "Все правильно?"
click at [1541, 715] on icon at bounding box center [1542, 717] width 21 height 21
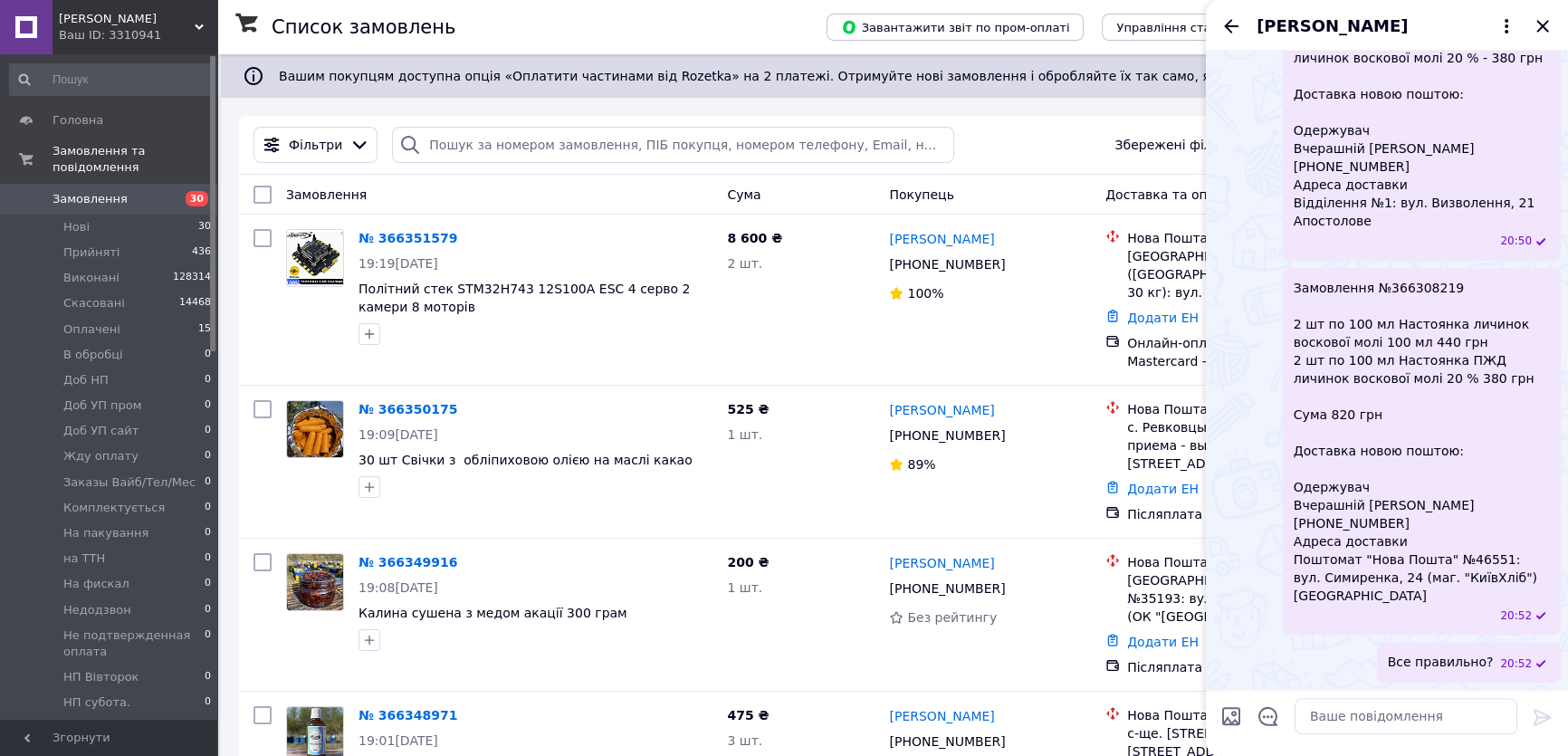
scroll to position [2405, 0]
click at [1542, 24] on icon "Закрити" at bounding box center [1542, 25] width 12 height 12
